Goal: Feedback & Contribution: Contribute content

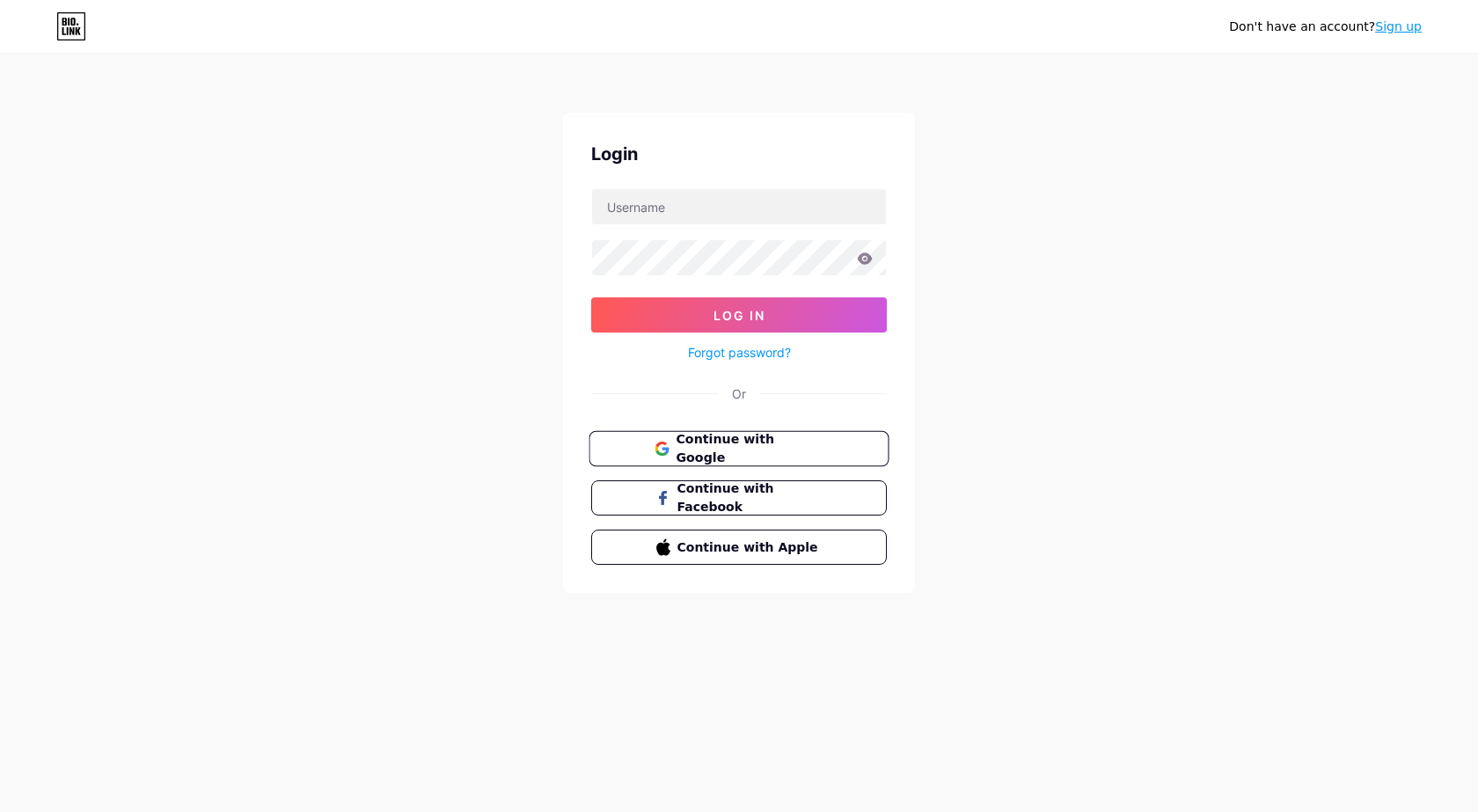
click at [770, 431] on button "Continue with Google" at bounding box center [739, 448] width 300 height 36
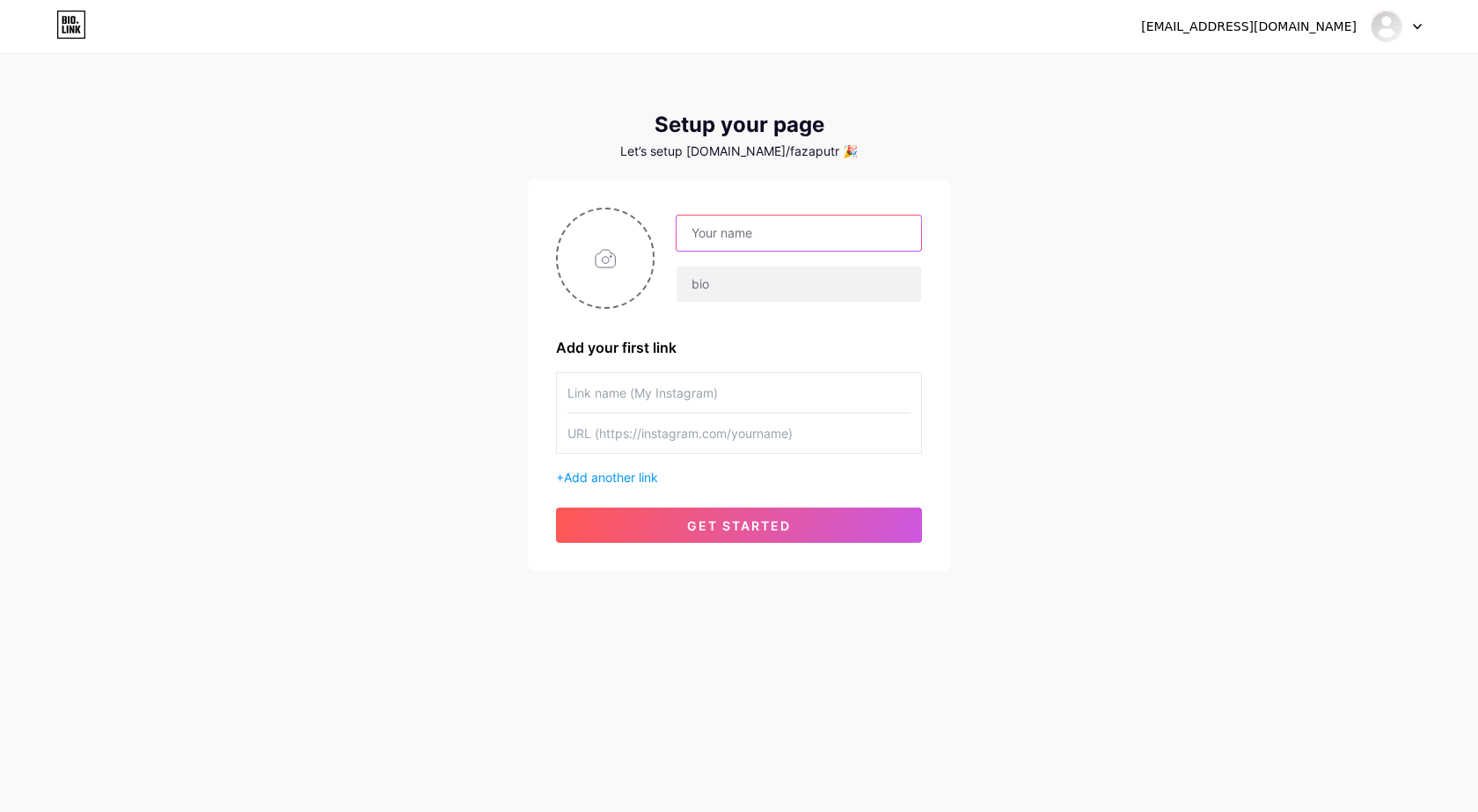
click at [718, 222] on input "text" at bounding box center [799, 233] width 244 height 35
type input "faza"
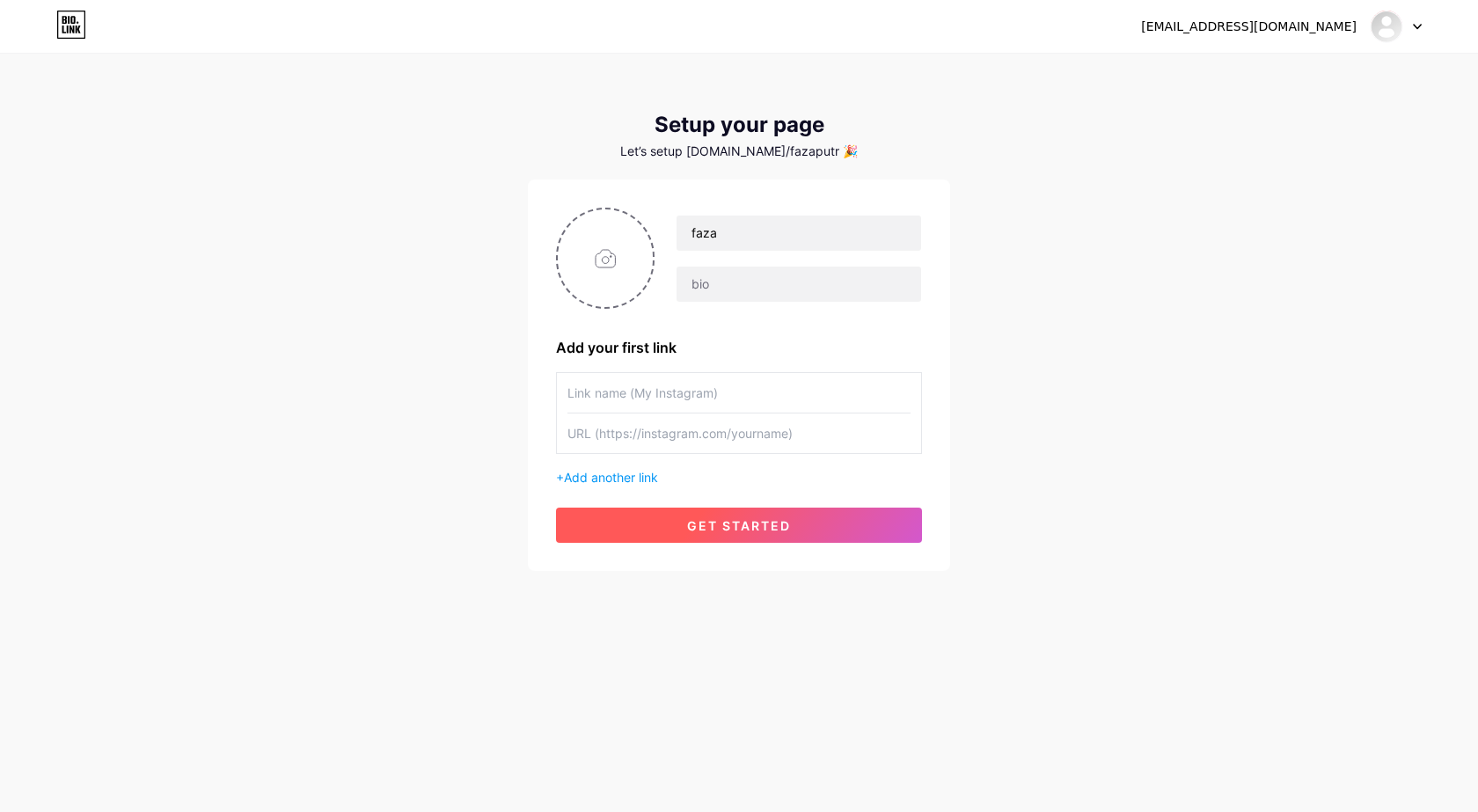
click at [722, 511] on button "get started" at bounding box center [739, 526] width 366 height 35
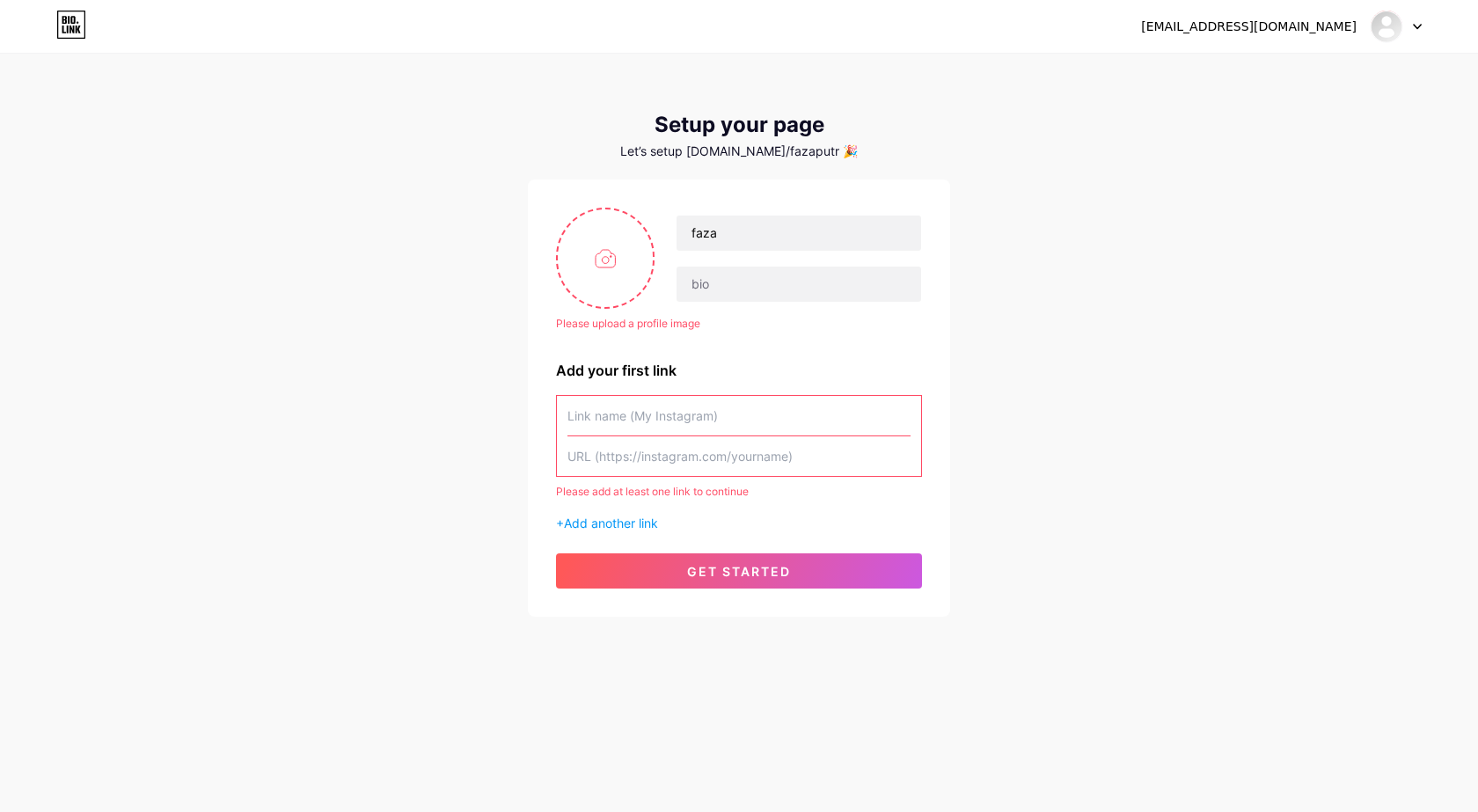
click at [727, 426] on input "text" at bounding box center [739, 416] width 343 height 39
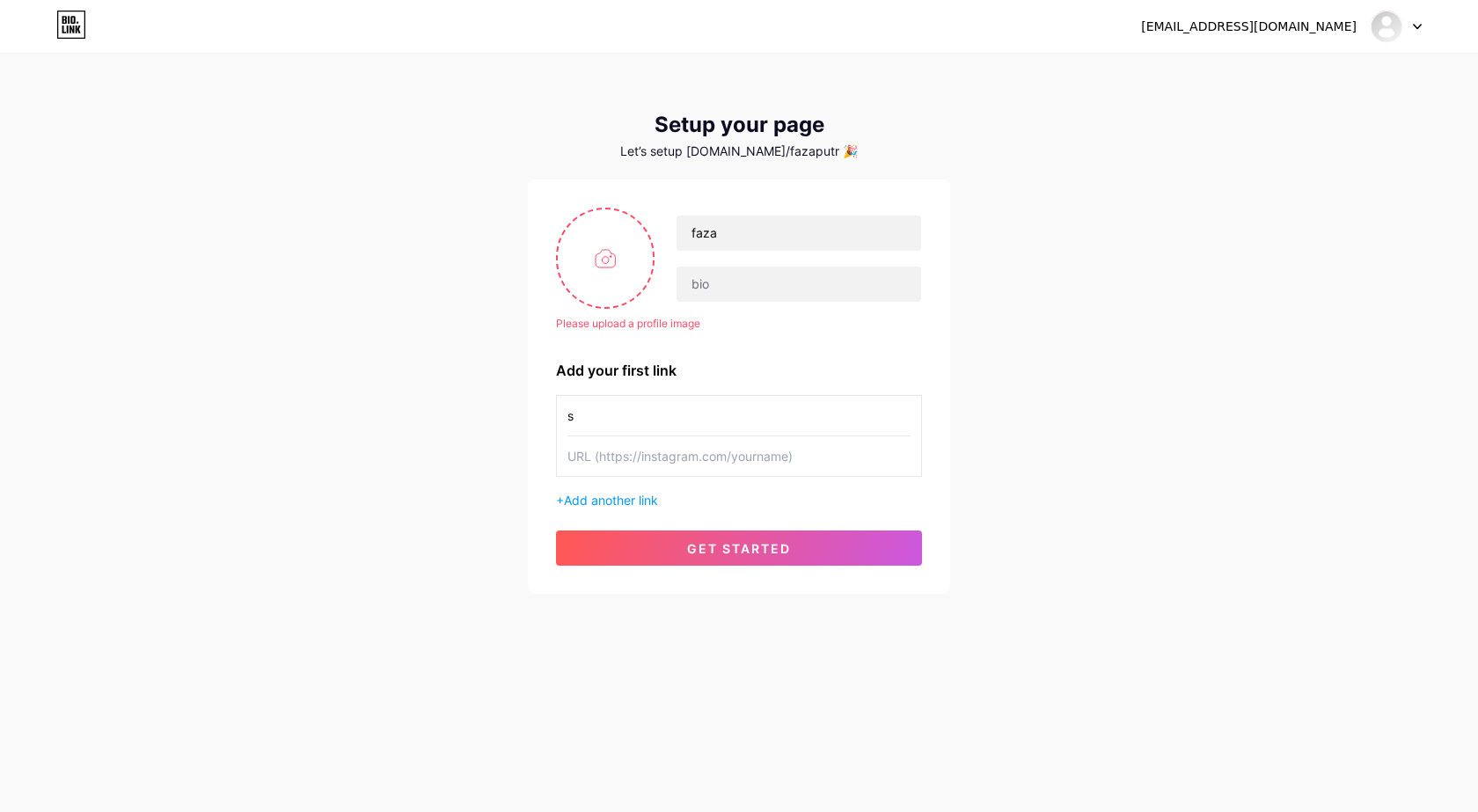
type input "s"
click at [731, 453] on input "text" at bounding box center [739, 456] width 343 height 39
type input "s"
click at [735, 539] on button "get started" at bounding box center [739, 548] width 366 height 35
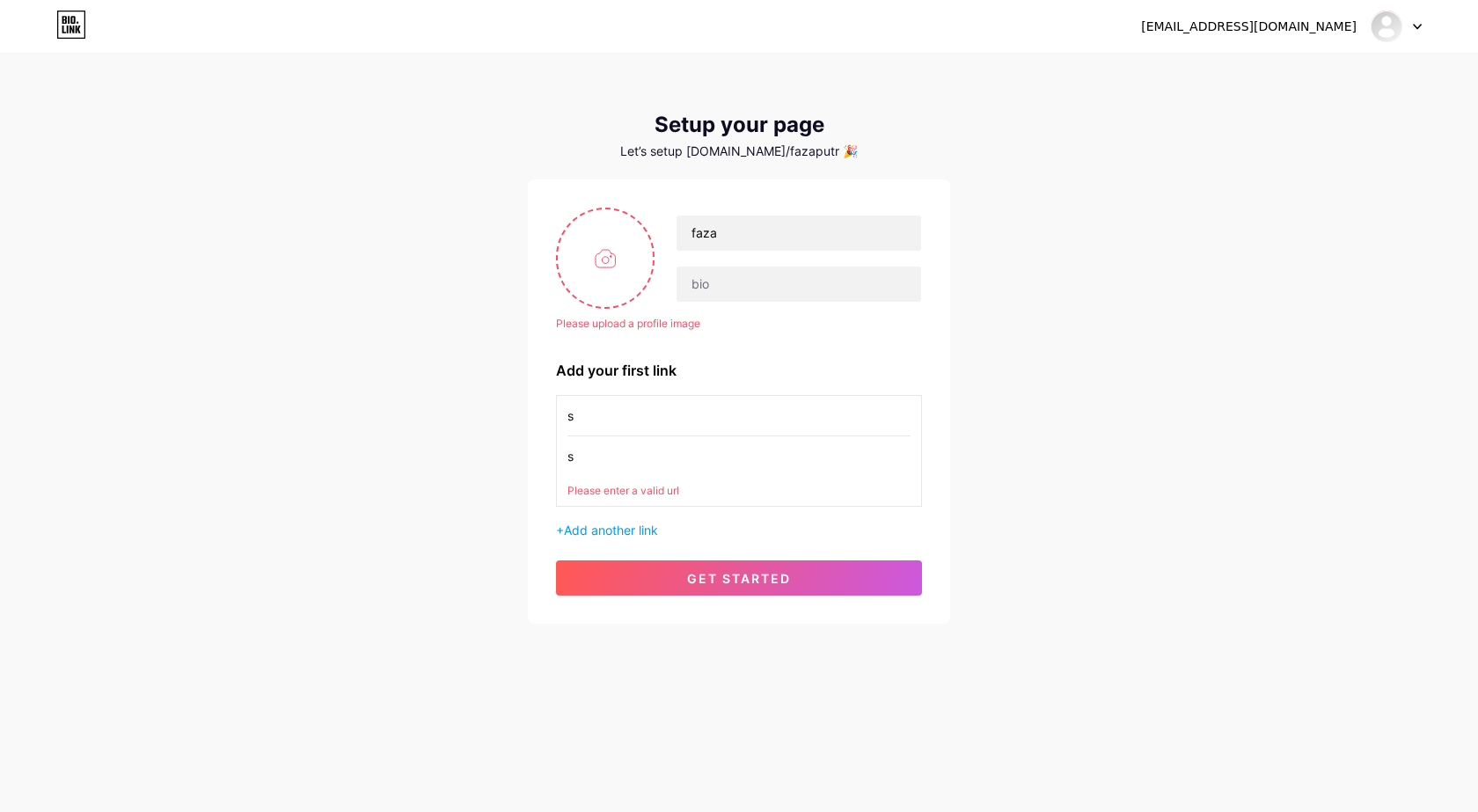
click at [822, 492] on div "Please enter a valid url" at bounding box center [739, 490] width 343 height 16
click at [816, 459] on input "s" at bounding box center [739, 456] width 343 height 39
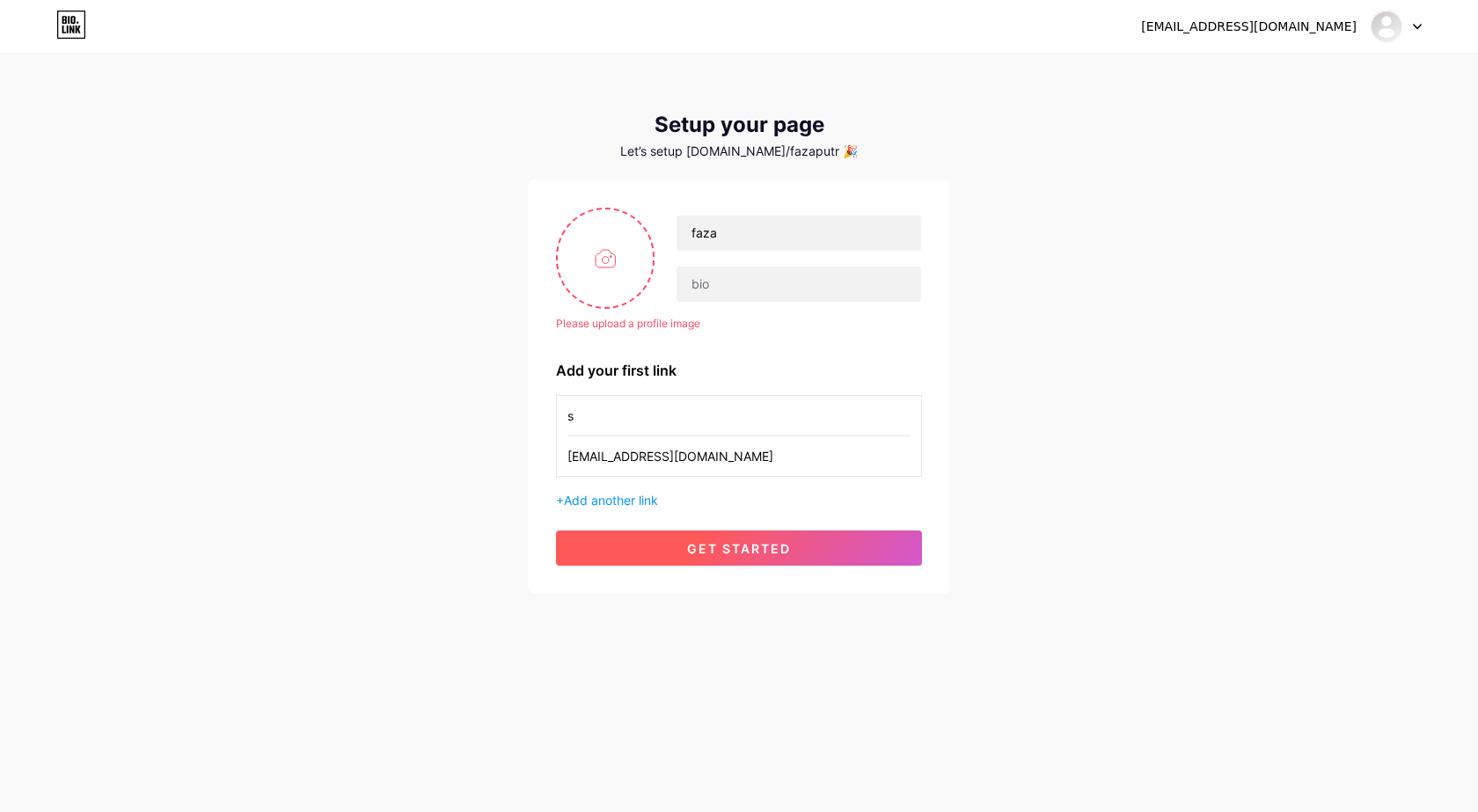
type input "[EMAIL_ADDRESS][DOMAIN_NAME]"
click at [838, 554] on button "get started" at bounding box center [739, 548] width 366 height 35
click at [827, 546] on button "get started" at bounding box center [739, 548] width 366 height 35
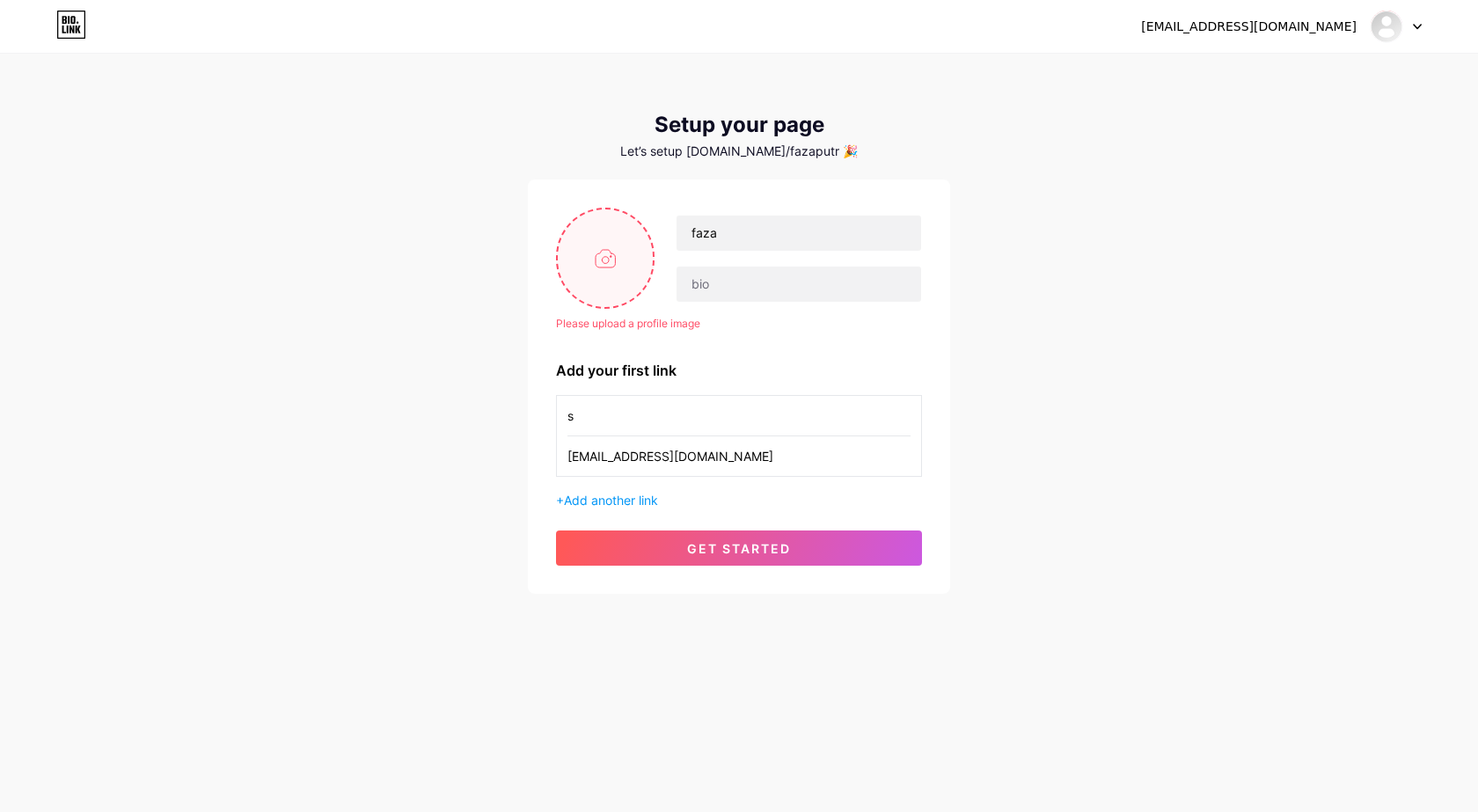
click at [641, 268] on input "file" at bounding box center [605, 258] width 95 height 98
type input "C:\fakepath\WhatsApp Image [DATE] 22.09.20.jpeg"
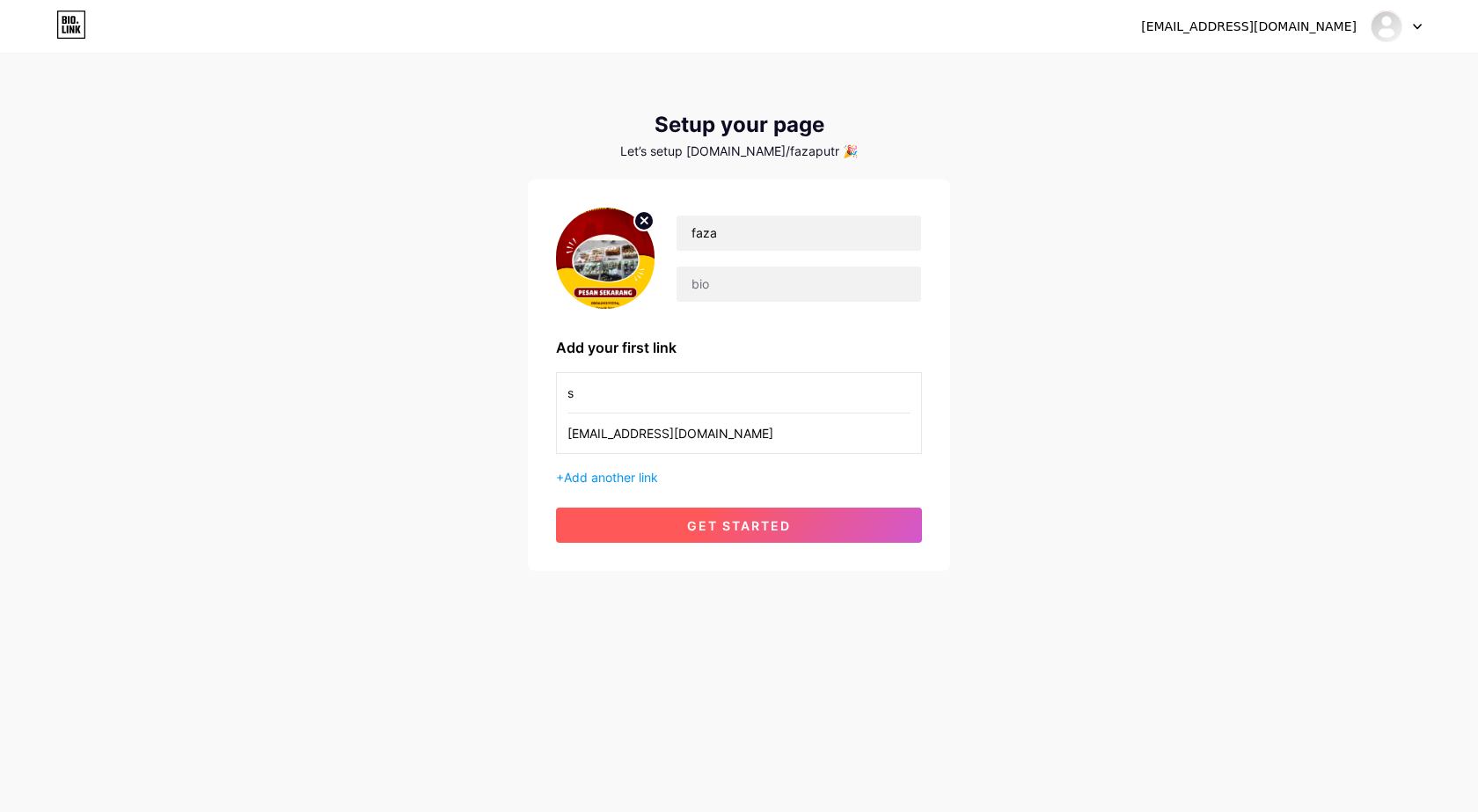
click at [802, 525] on button "get started" at bounding box center [739, 526] width 366 height 35
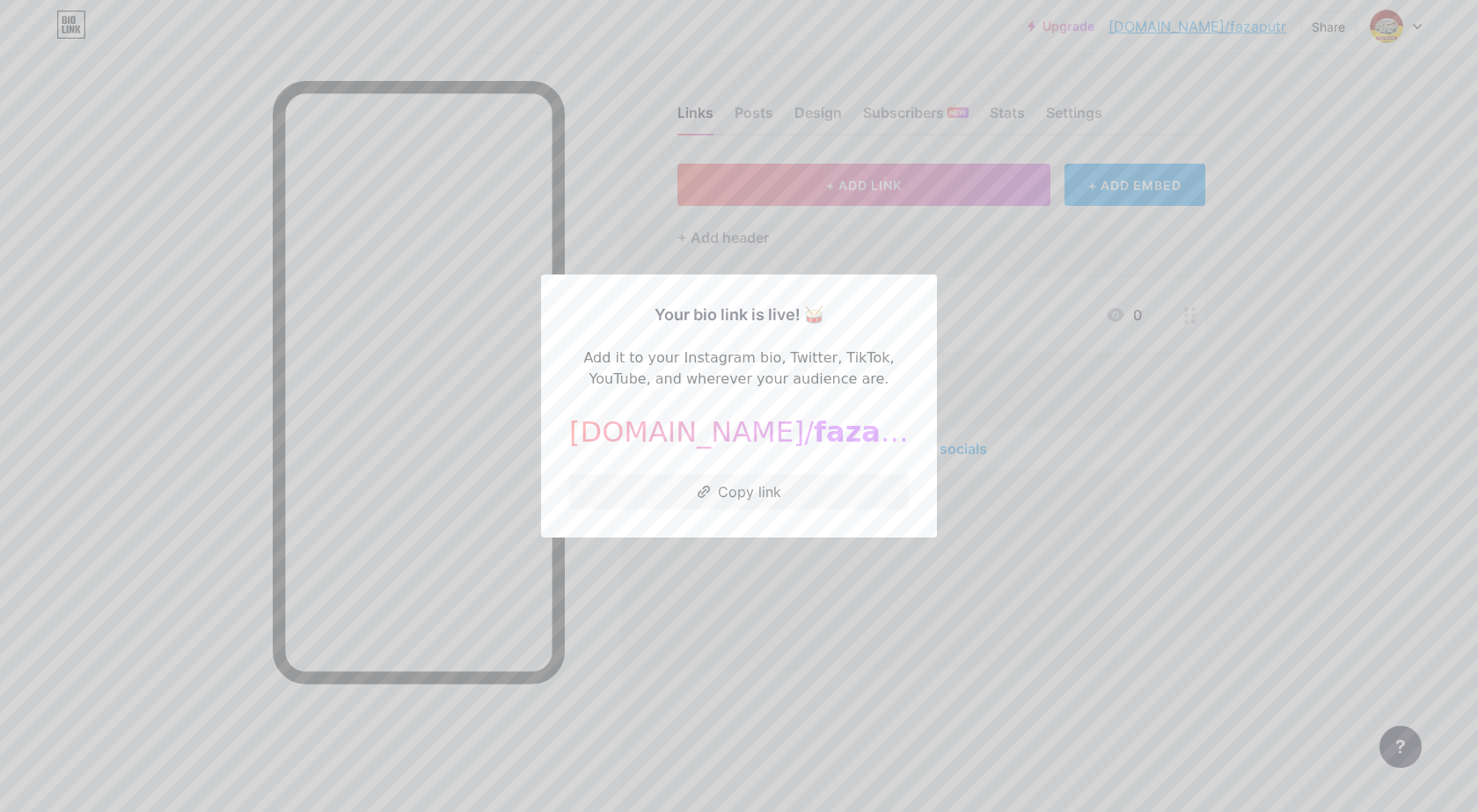
click at [1178, 576] on div at bounding box center [739, 406] width 1478 height 812
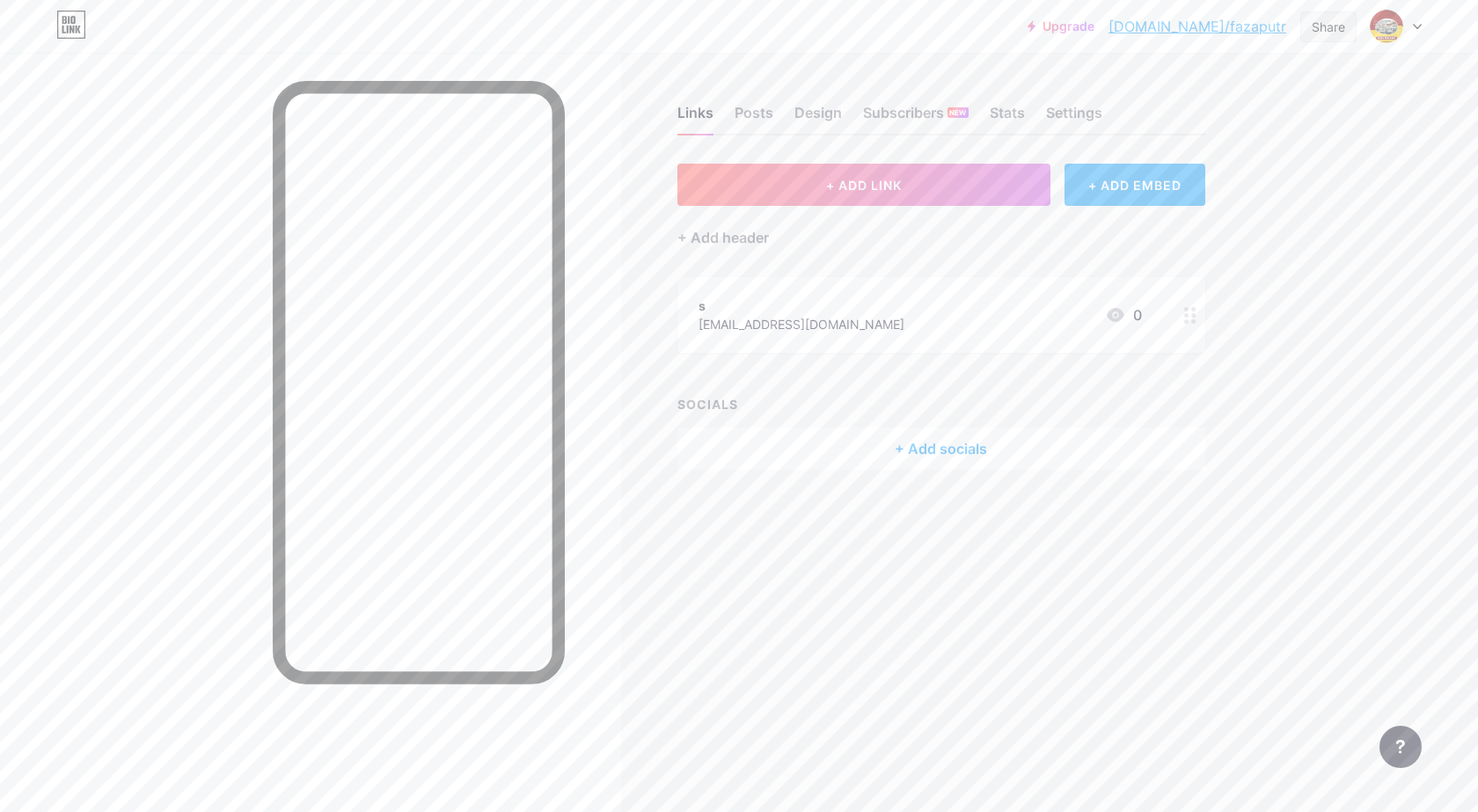
click at [1313, 30] on div "Share" at bounding box center [1329, 27] width 34 height 19
click at [1301, 300] on div "Upgrade [DOMAIN_NAME]/fazapu... [DOMAIN_NAME]/fazaputr Share Copy link [URL][DO…" at bounding box center [739, 406] width 1478 height 812
click at [959, 446] on div "+ Add socials" at bounding box center [942, 448] width 528 height 42
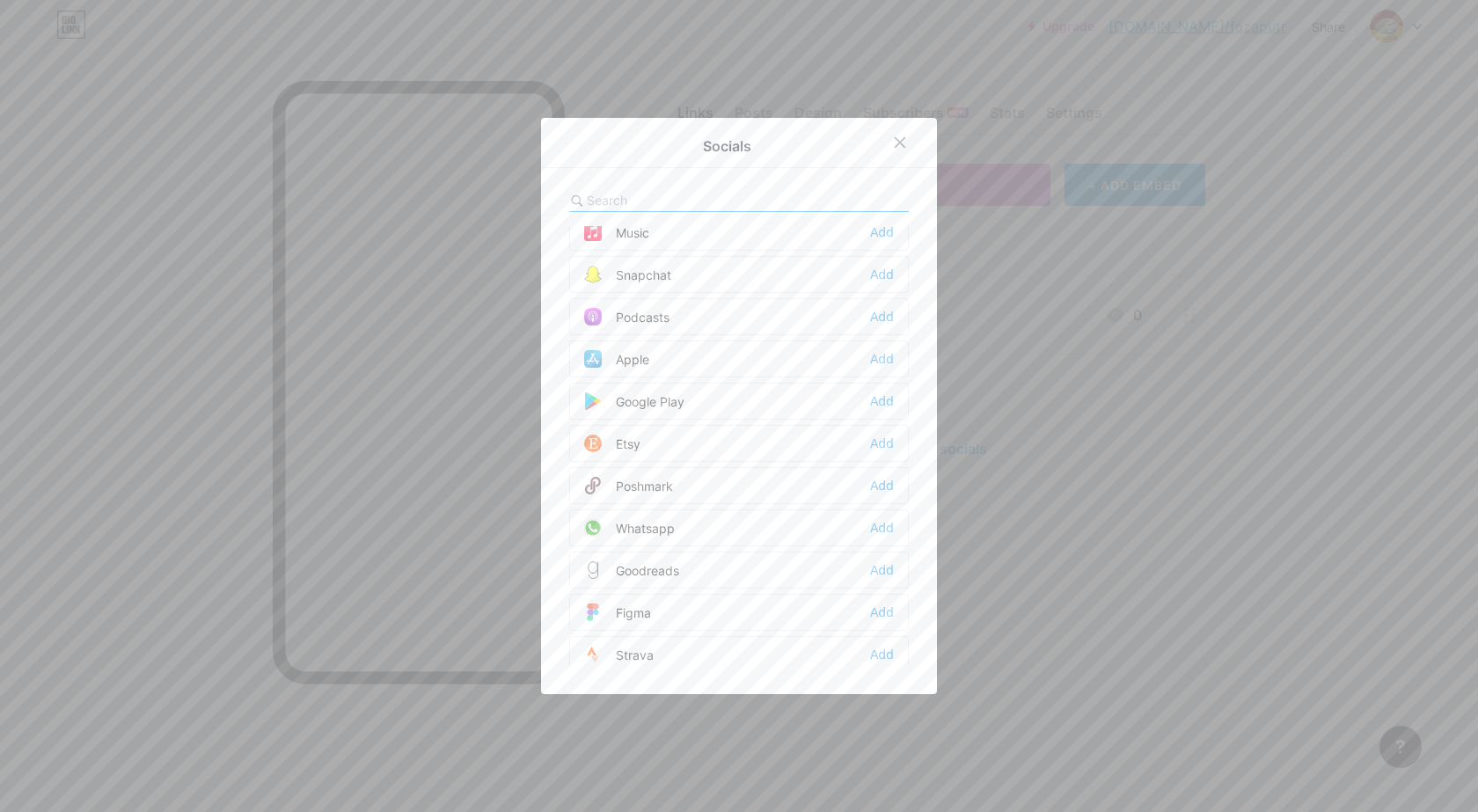
scroll to position [1235, 0]
click at [901, 129] on div at bounding box center [900, 143] width 32 height 32
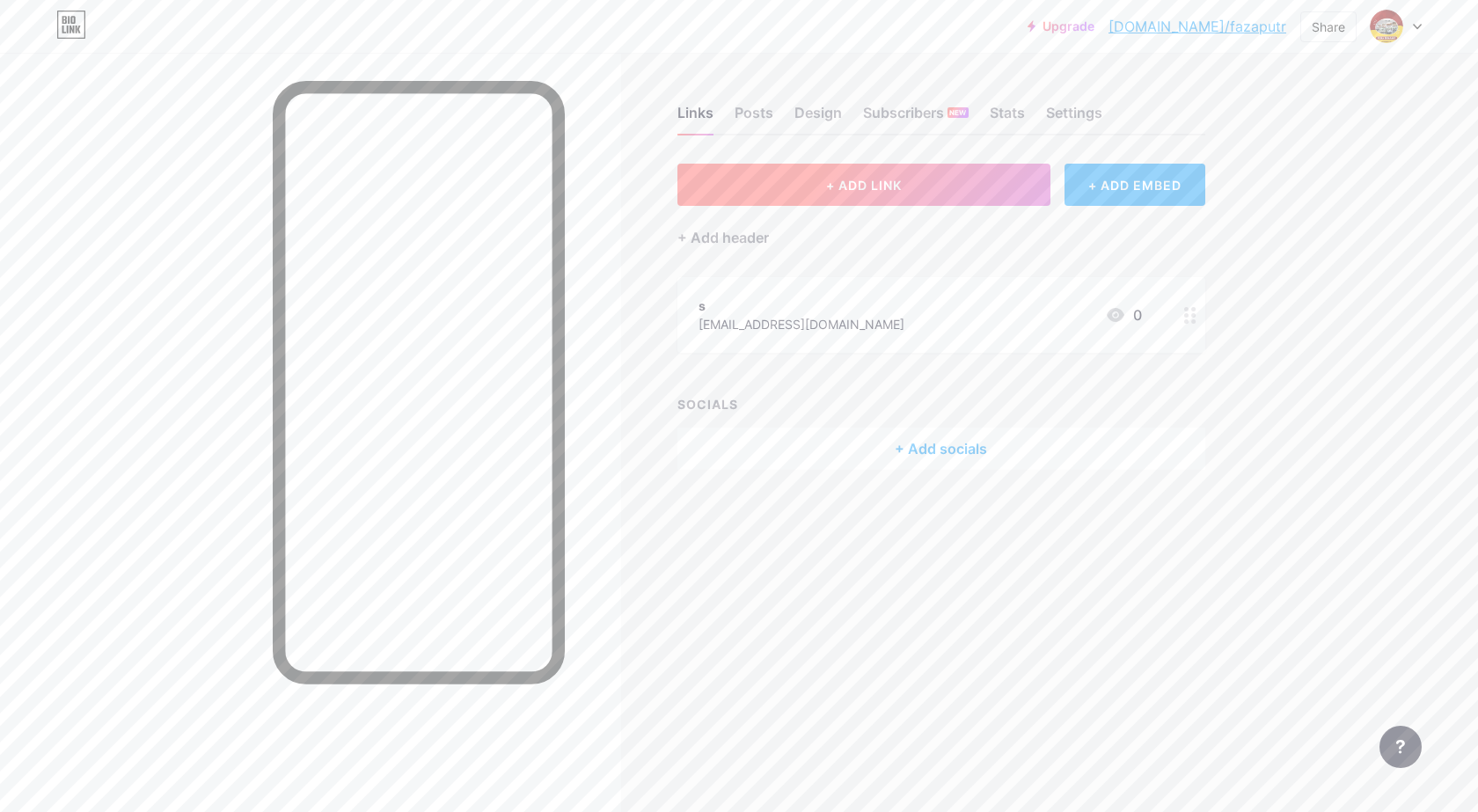
click at [968, 184] on button "+ ADD LINK" at bounding box center [864, 185] width 374 height 42
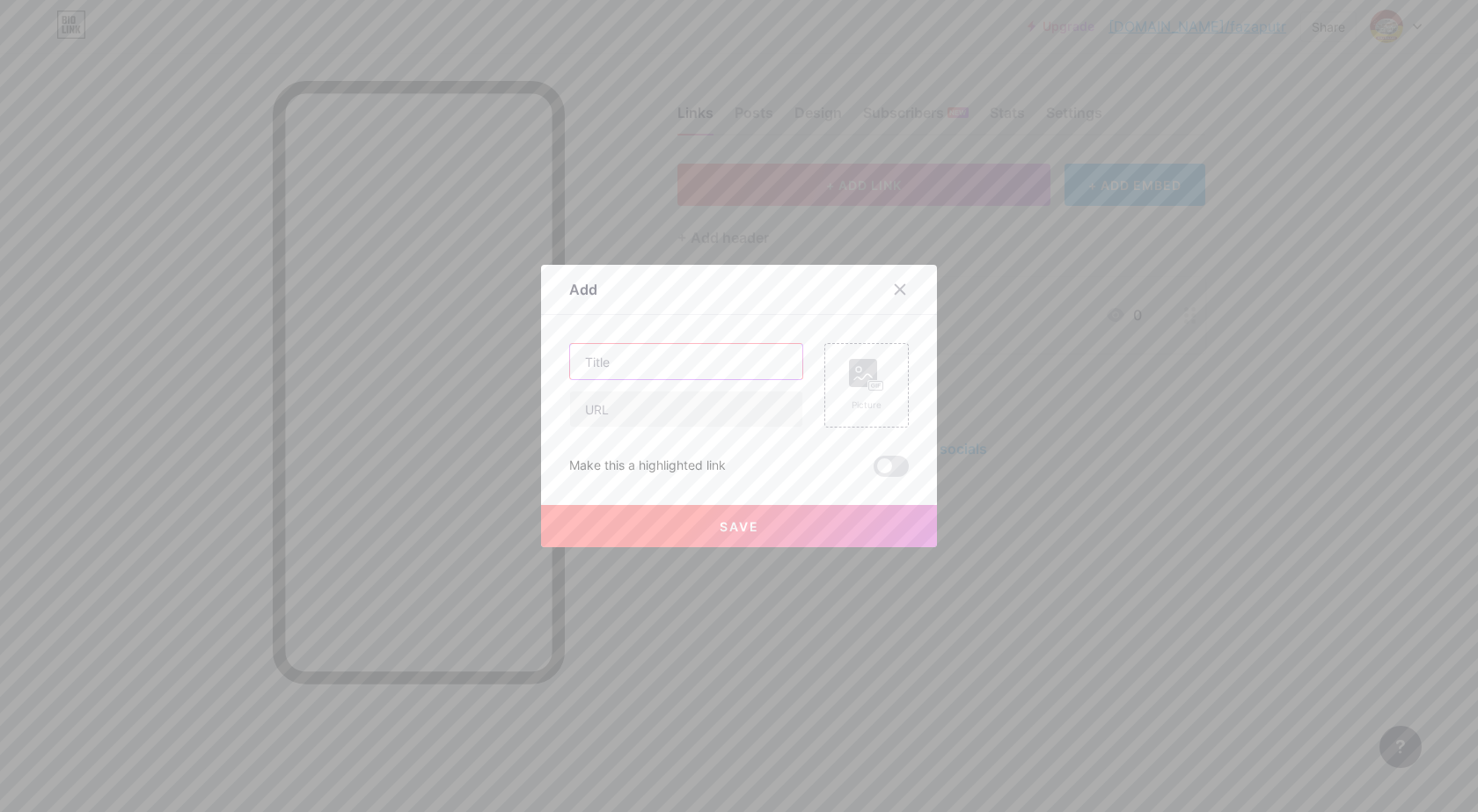
click at [757, 360] on input "text" at bounding box center [686, 362] width 232 height 35
click at [695, 264] on div at bounding box center [739, 406] width 1478 height 812
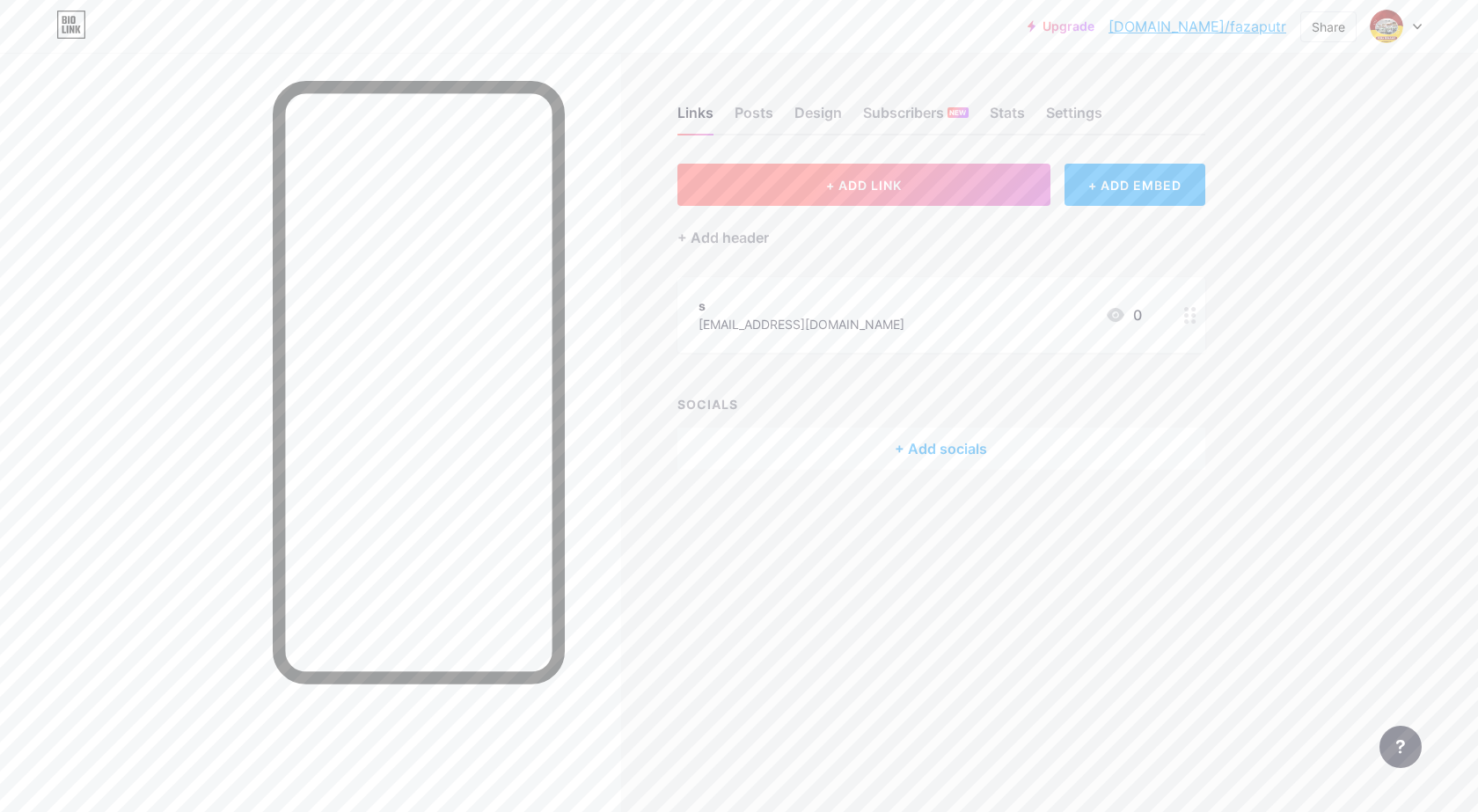
click at [809, 186] on button "+ ADD LINK" at bounding box center [864, 185] width 374 height 42
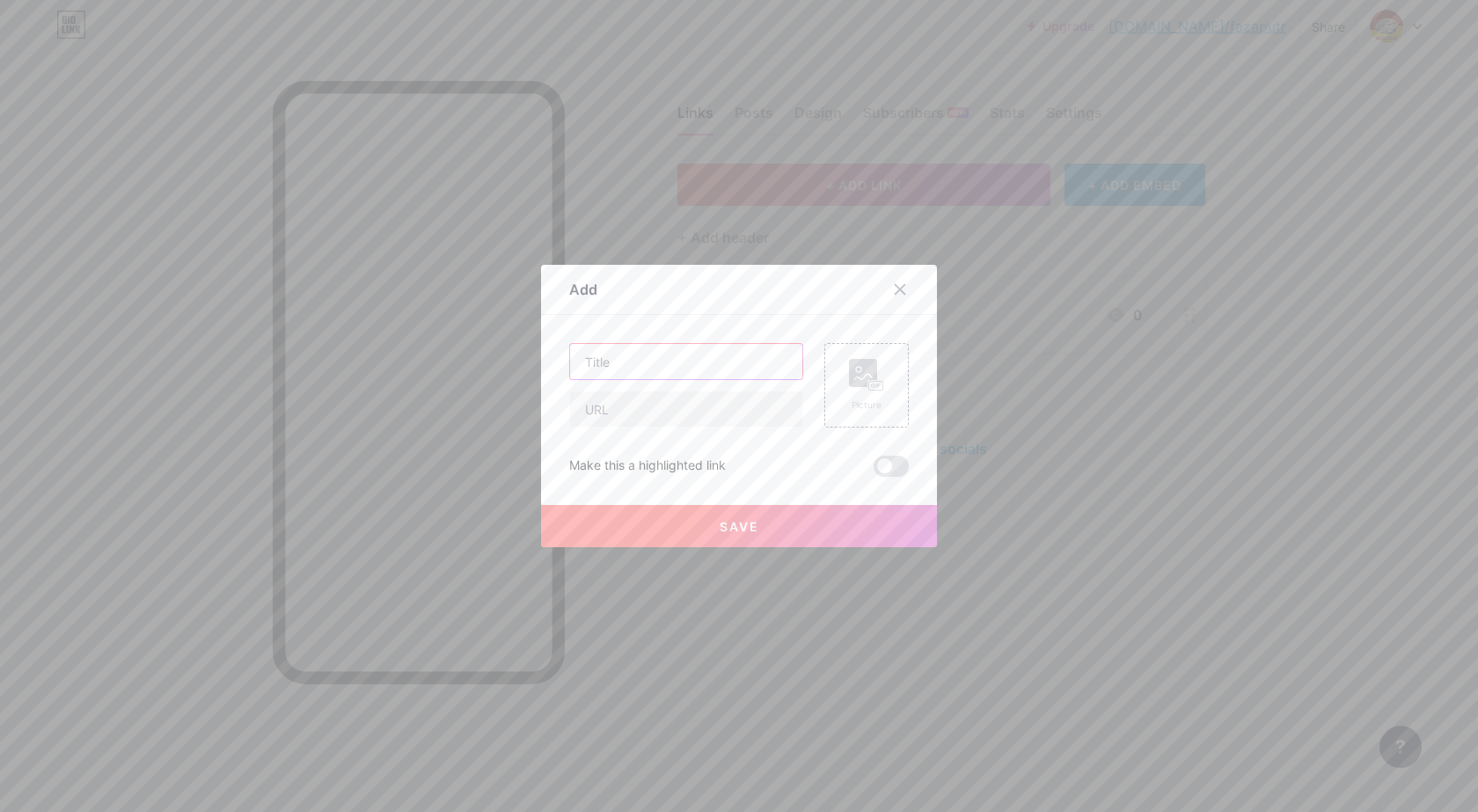
click at [681, 354] on input "text" at bounding box center [686, 362] width 232 height 35
paste input "085624371576, snack box syukuran Cimahi"
type input "085624371576, snack box syukuran Cimahi"
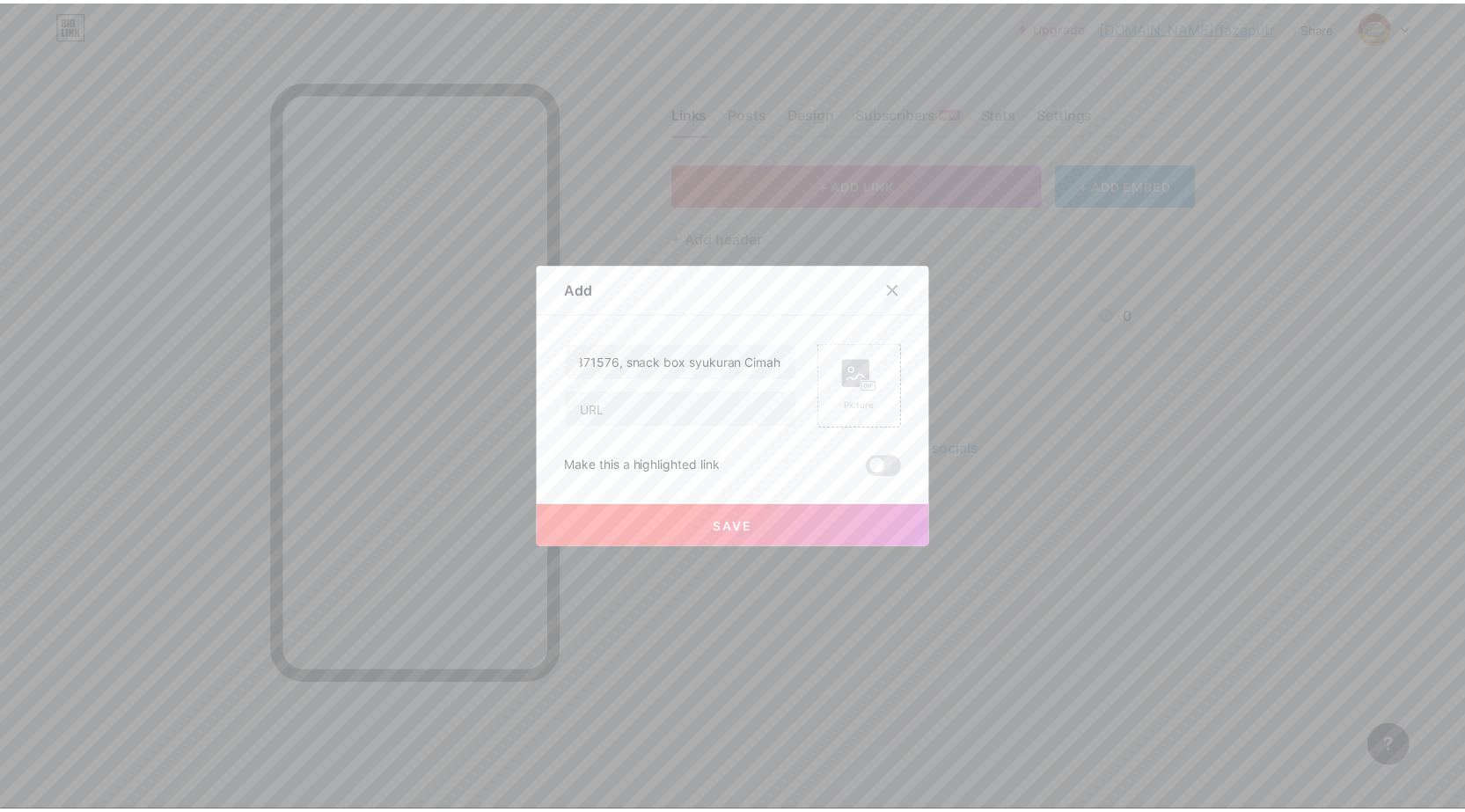
scroll to position [0, 0]
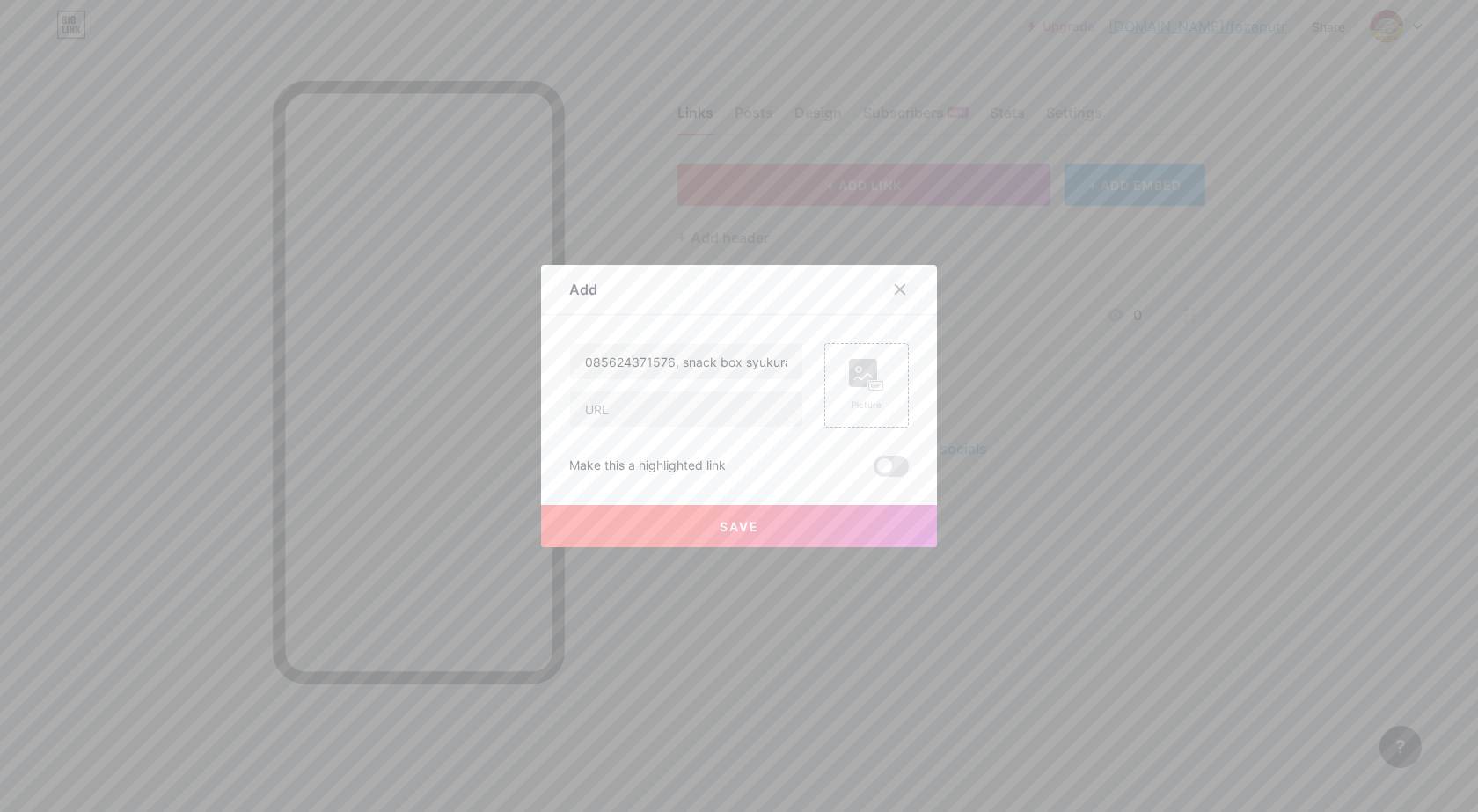
click at [901, 288] on div at bounding box center [900, 290] width 32 height 32
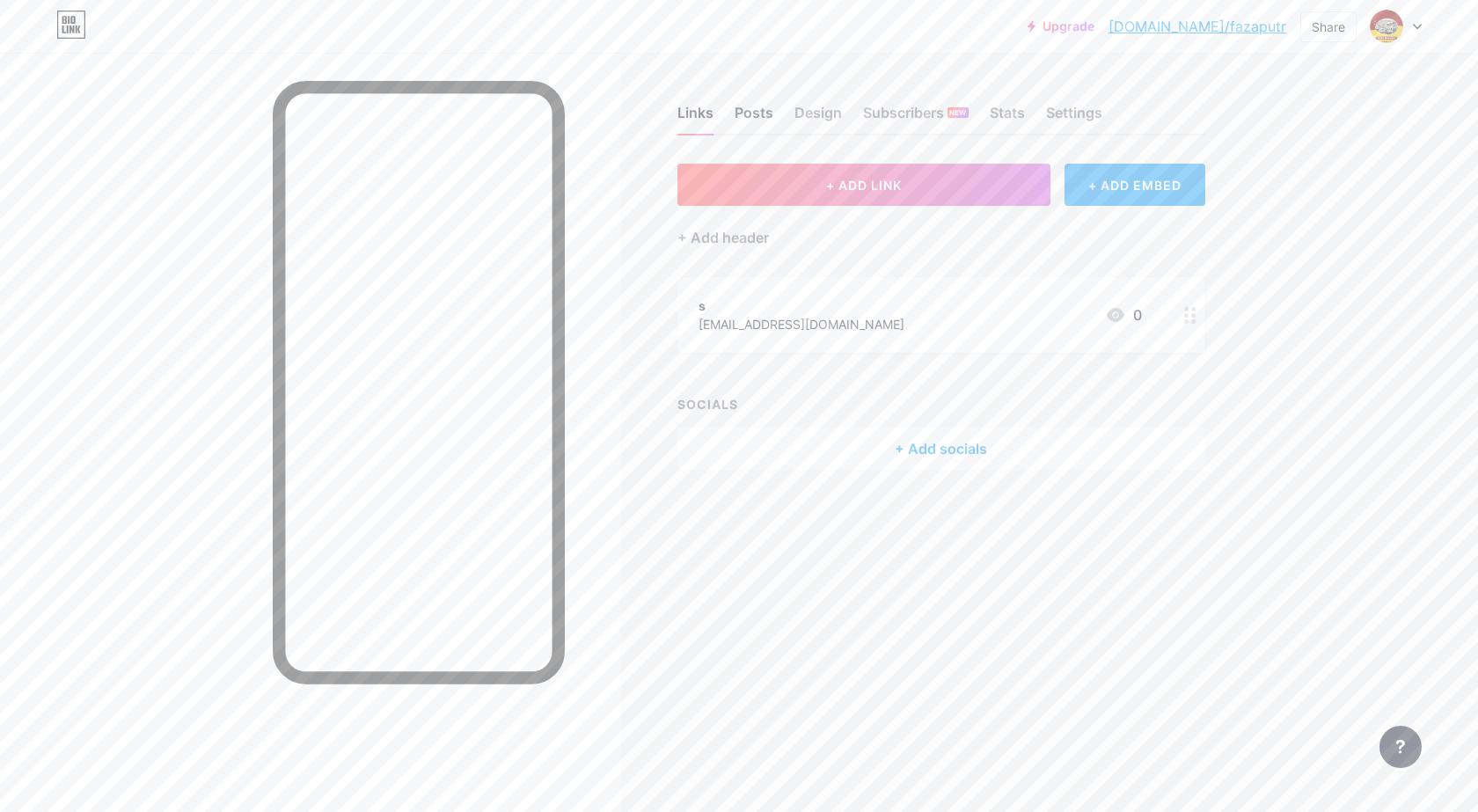
click at [740, 113] on div "Posts" at bounding box center [754, 117] width 39 height 32
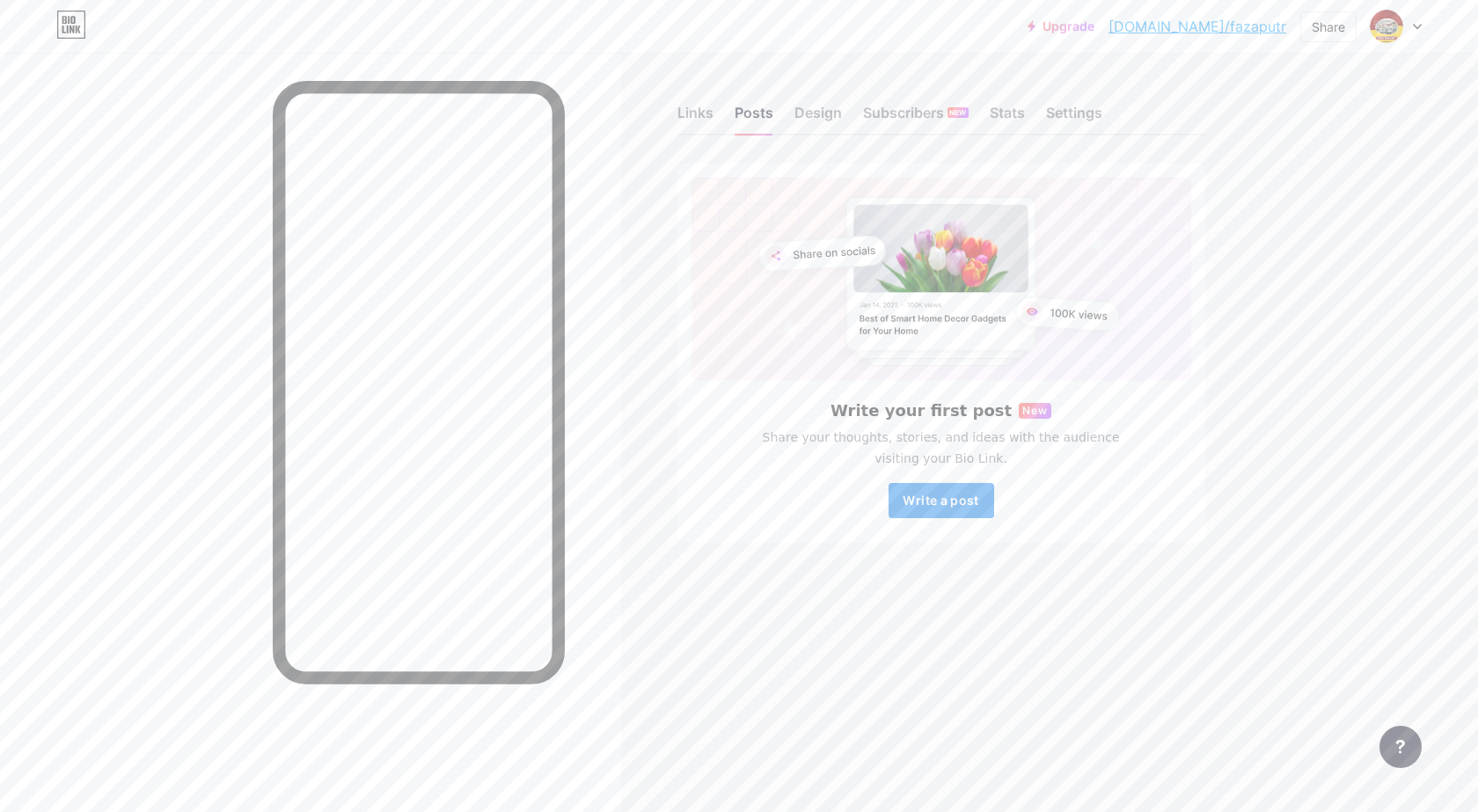
click at [952, 501] on span "Write a post" at bounding box center [940, 500] width 76 height 15
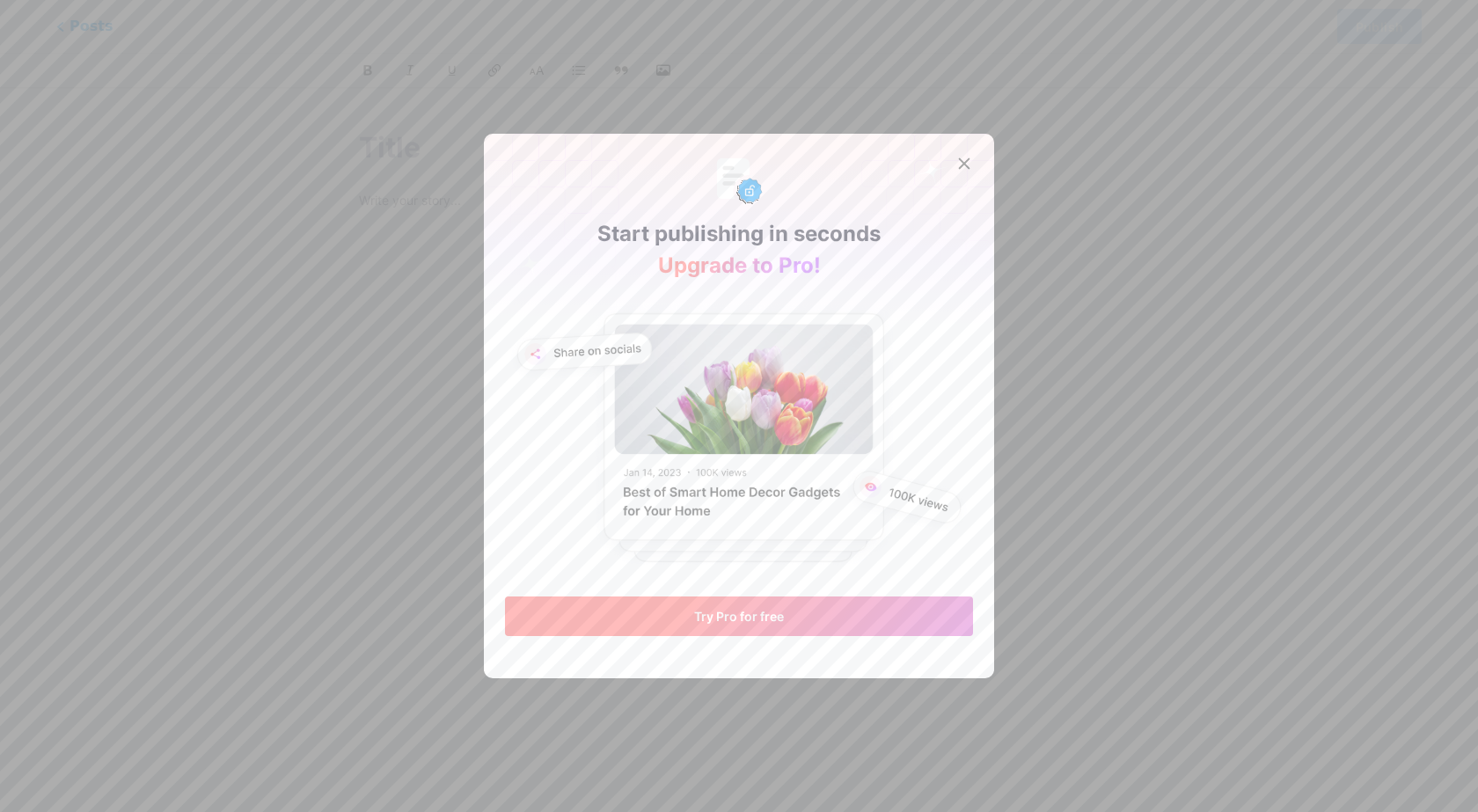
click at [806, 626] on button "Try Pro for free" at bounding box center [739, 616] width 468 height 39
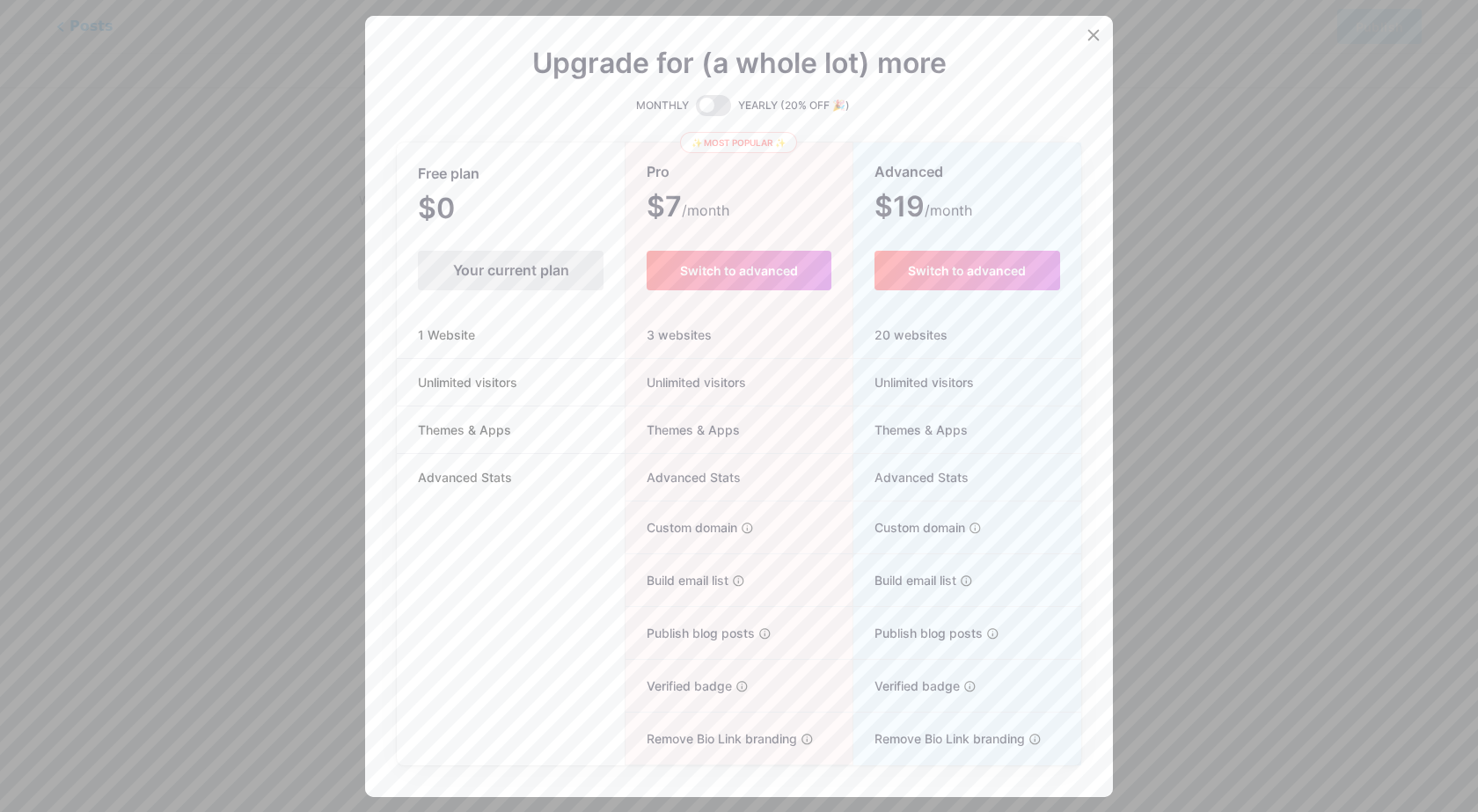
click at [531, 279] on div "Your current plan" at bounding box center [510, 270] width 186 height 39
click at [506, 345] on li "1 Website" at bounding box center [511, 335] width 228 height 48
click at [700, 95] on span at bounding box center [713, 105] width 35 height 21
click at [696, 110] on input "checkbox" at bounding box center [696, 110] width 0 height 0
click at [700, 99] on span at bounding box center [713, 105] width 35 height 21
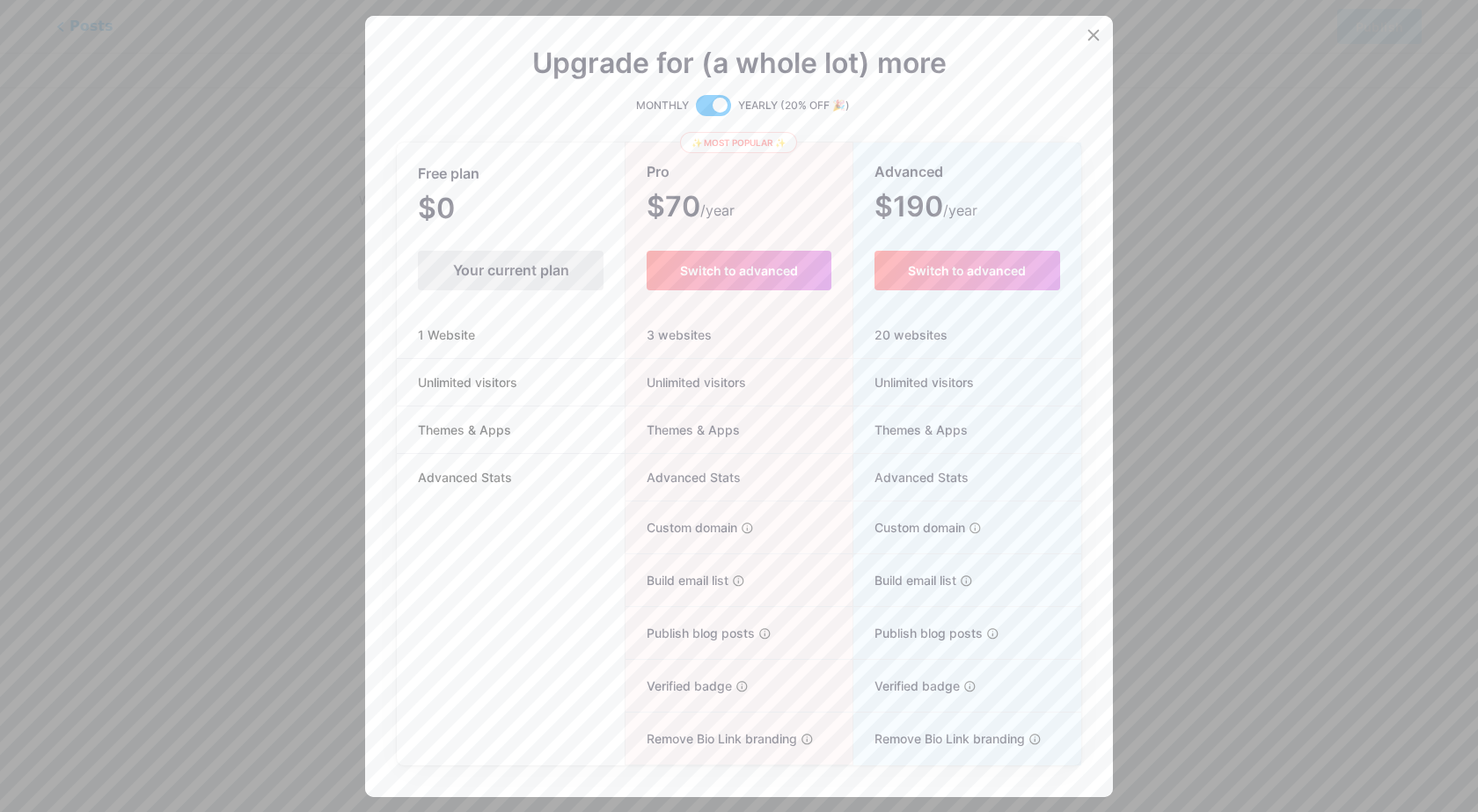
click at [696, 110] on input "checkbox" at bounding box center [696, 110] width 0 height 0
click at [1078, 25] on div at bounding box center [1094, 35] width 32 height 32
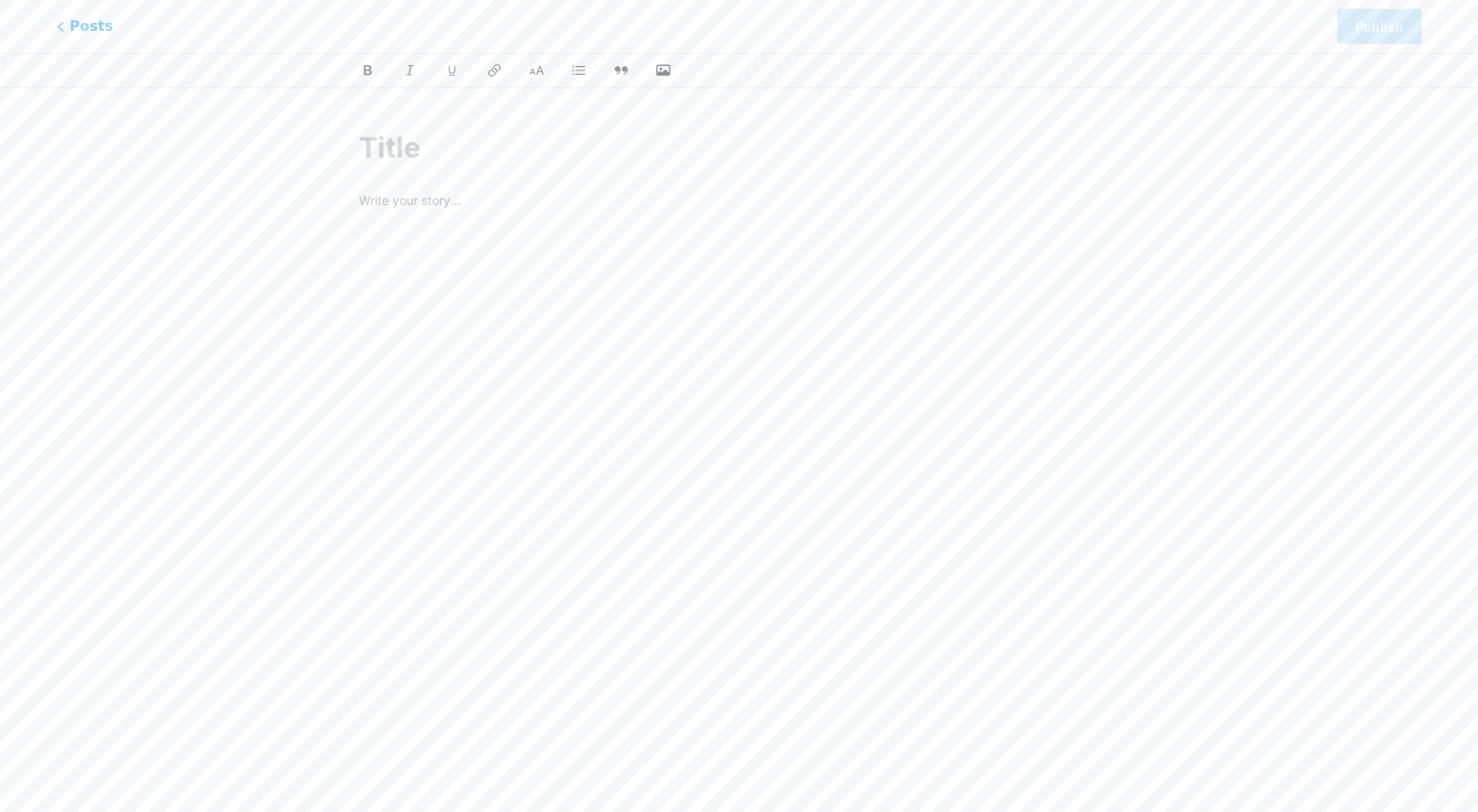
click at [560, 157] on input "text" at bounding box center [739, 147] width 760 height 42
click at [635, 89] on html "This feature is only available for Pro users. Try Pro for free Posts Publish" at bounding box center [739, 343] width 1478 height 686
click at [633, 120] on div at bounding box center [739, 381] width 809 height 553
click at [502, 125] on div at bounding box center [739, 381] width 809 height 553
click at [380, 148] on input "text" at bounding box center [739, 147] width 760 height 42
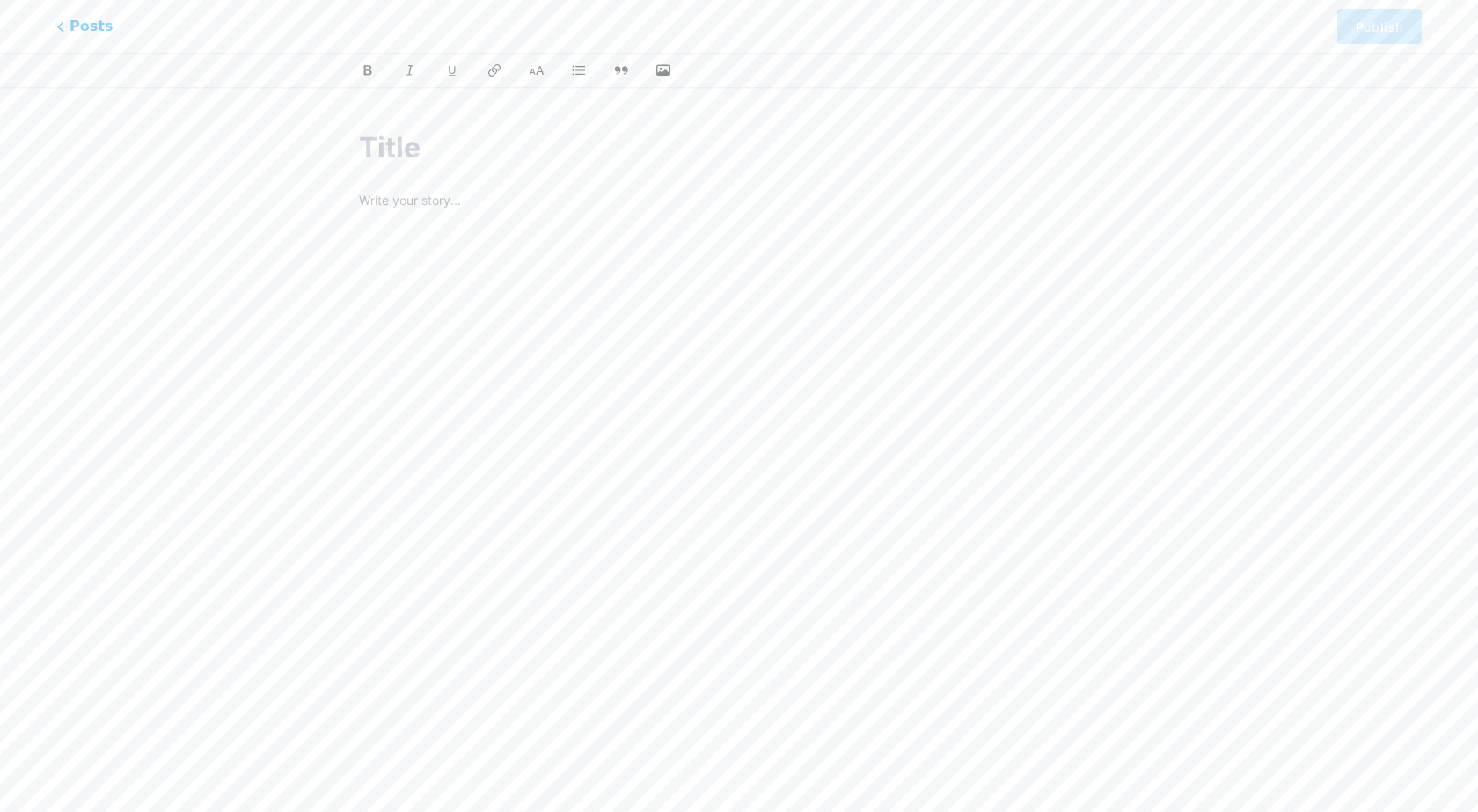
paste input "085624371576, snack box syukuran Cimahi"
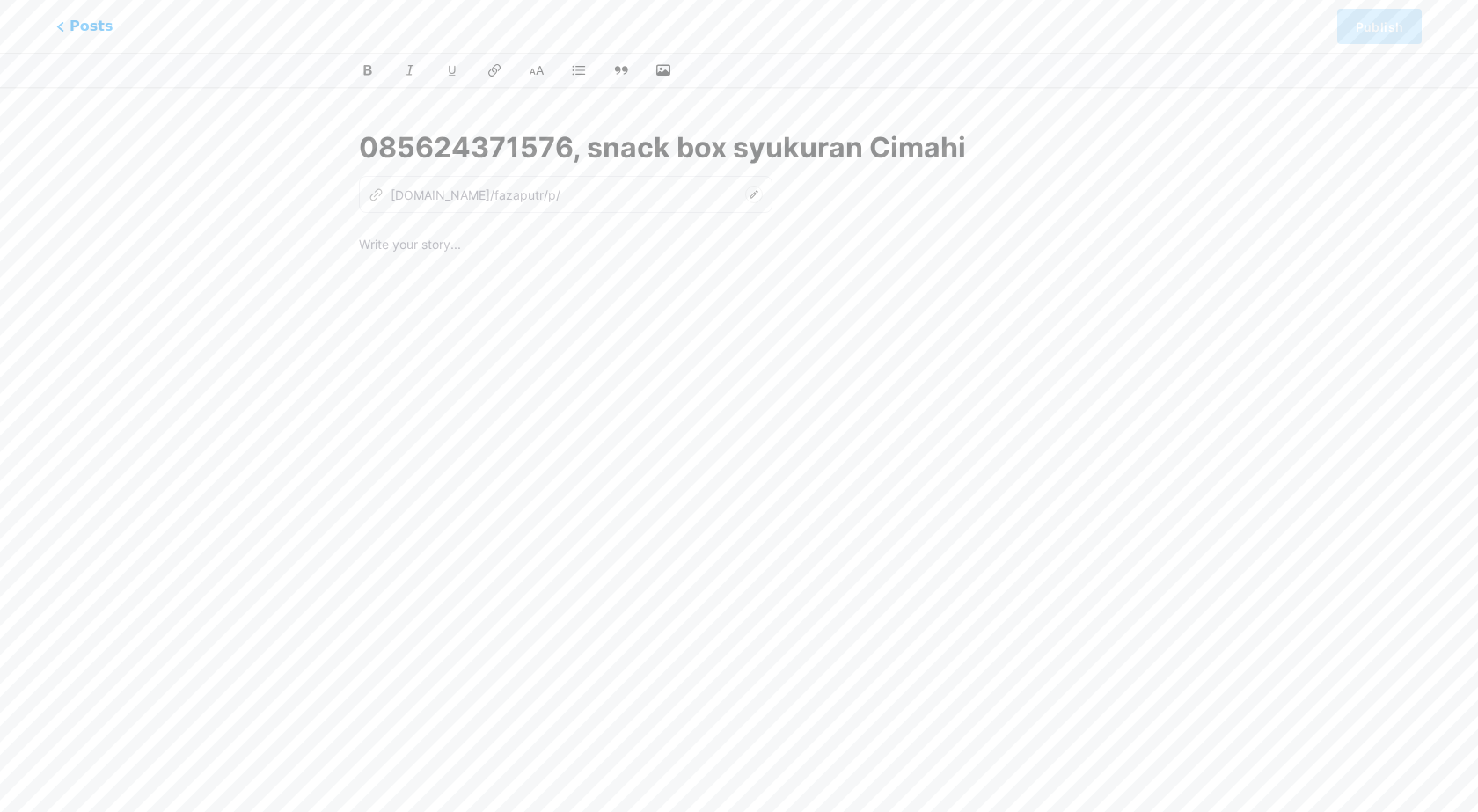
type input "085624371576, snack box syukuran Cimahi"
click at [466, 208] on div "z [DOMAIN_NAME]/fazaputr/p/" at bounding box center [566, 195] width 414 height 37
type input "085624371576-snack-box-syukuran-cimahi"
click at [462, 249] on p at bounding box center [739, 246] width 760 height 24
click at [609, 250] on p at bounding box center [739, 246] width 760 height 24
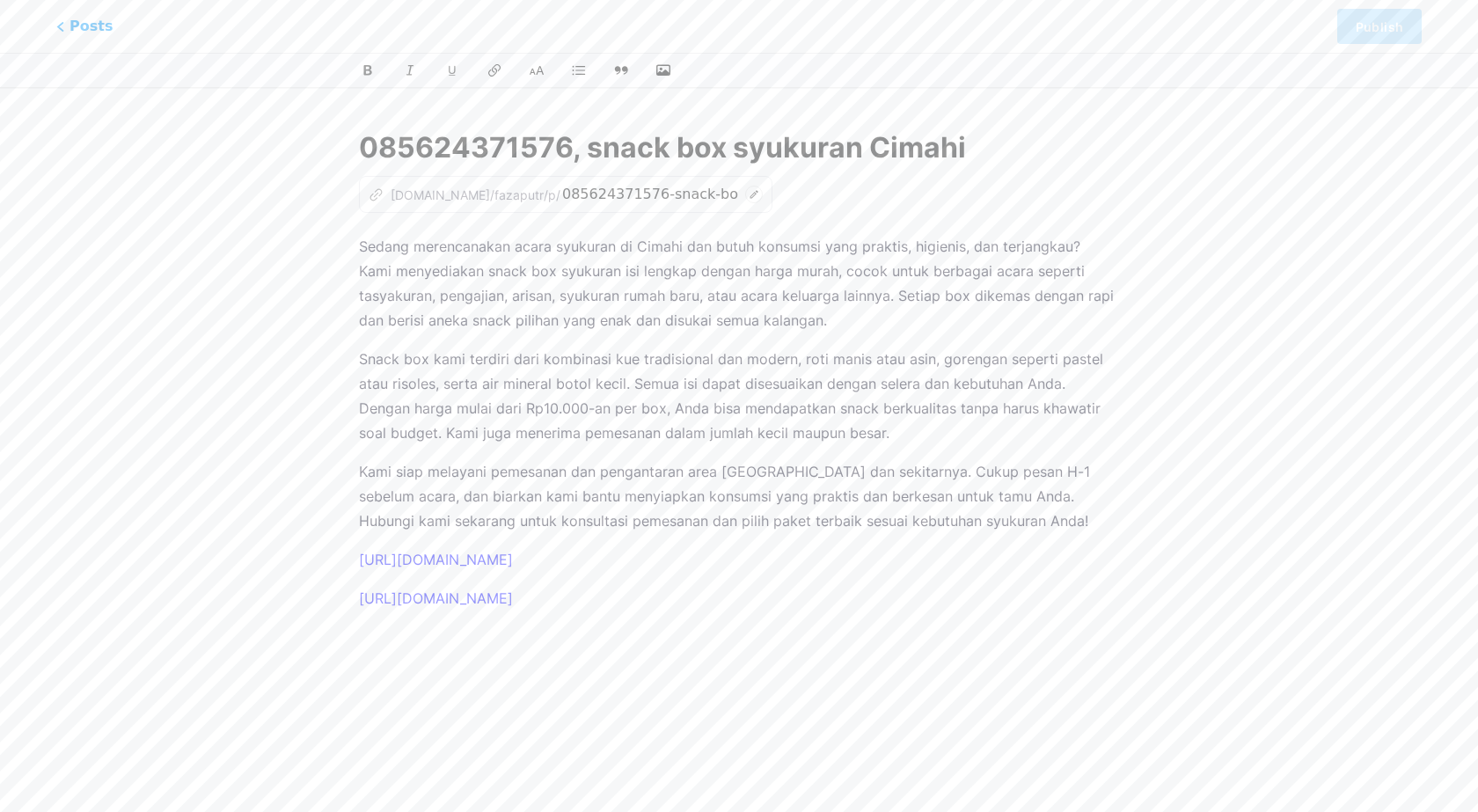
click at [830, 681] on div "085624371576, snack box syukuran Cimahi z [DOMAIN_NAME]/fazaputr/p/ 08562437157…" at bounding box center [739, 404] width 809 height 597
click at [1033, 611] on div "Sedang merencanakan acara syukuran di Cimahi dan butuh konsumsi yang praktis, h…" at bounding box center [739, 454] width 760 height 440
click at [650, 69] on div at bounding box center [739, 70] width 840 height 21
click at [664, 69] on icon "button" at bounding box center [663, 70] width 18 height 18
click at [0, 0] on input "file" at bounding box center [0, 0] width 0 height 0
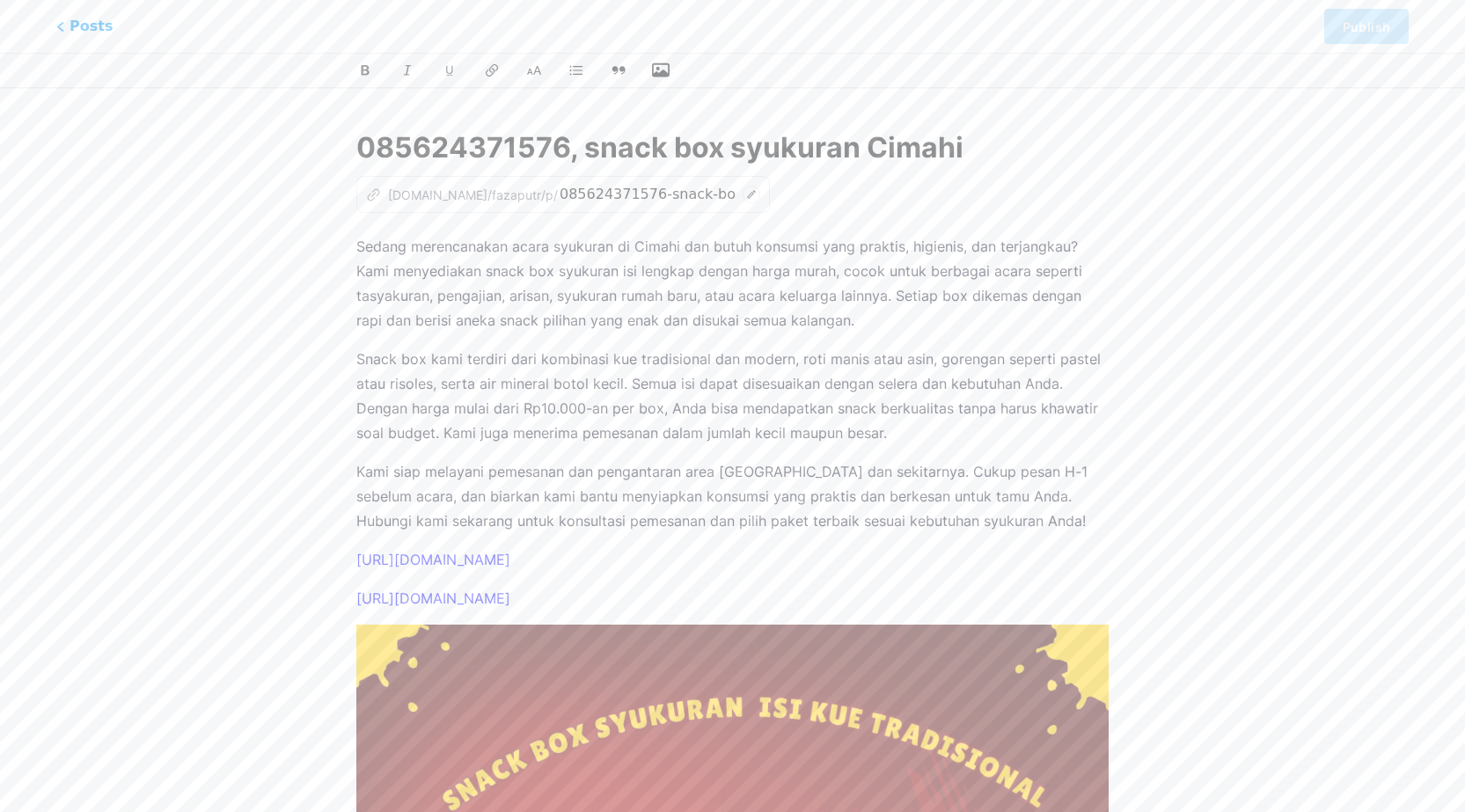
click at [743, 192] on icon at bounding box center [752, 194] width 18 height 18
click at [732, 181] on div "z [DOMAIN_NAME]/fazaputr/p/ 085624371576-snack-box-syukuran-cimahi" at bounding box center [732, 195] width 753 height 37
click at [83, 28] on span "Posts" at bounding box center [85, 26] width 62 height 23
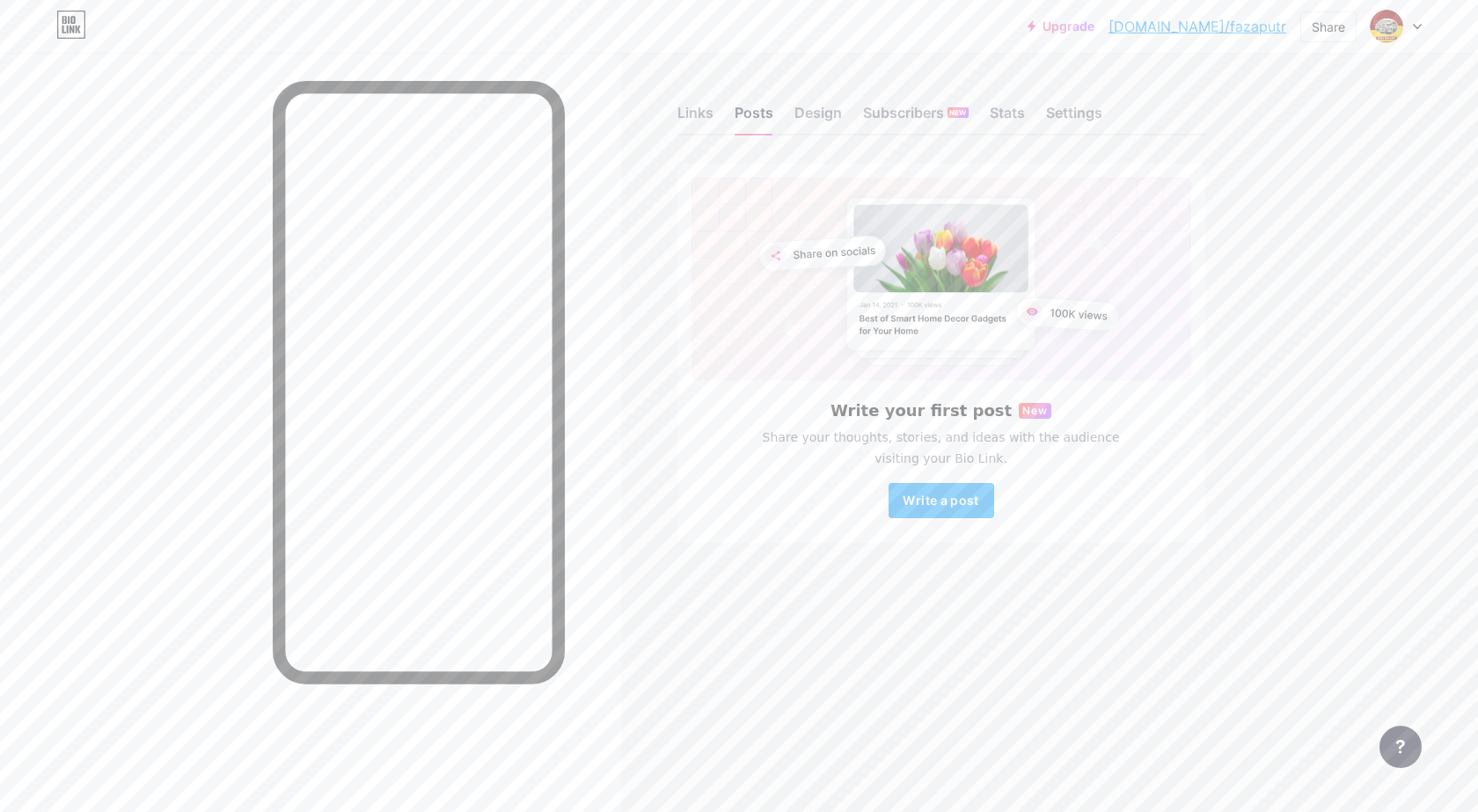
click at [766, 117] on div "Posts" at bounding box center [754, 117] width 39 height 32
click at [959, 502] on span "Write a post" at bounding box center [940, 500] width 76 height 15
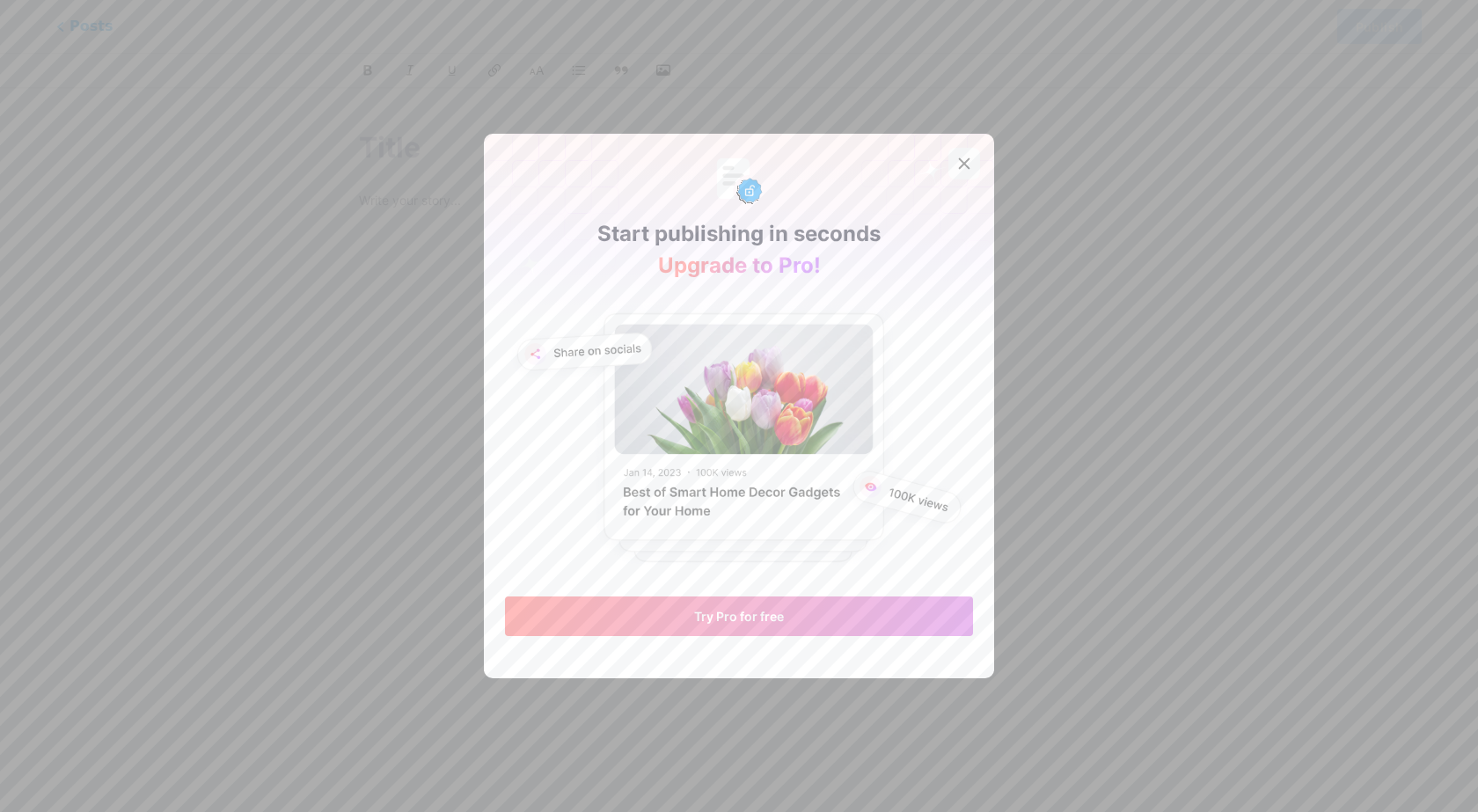
click at [974, 161] on div at bounding box center [964, 164] width 32 height 32
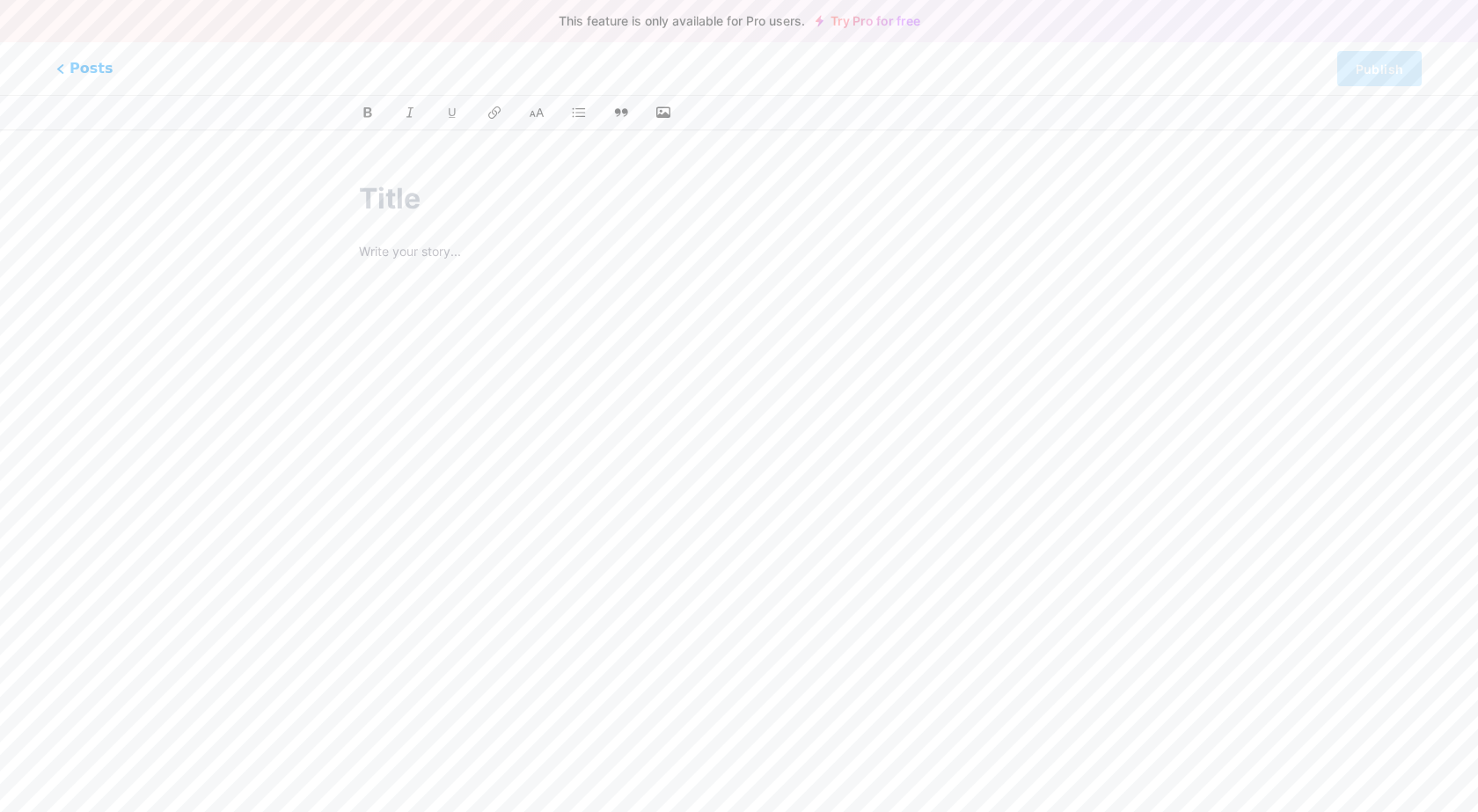
click at [676, 178] on input "text" at bounding box center [739, 199] width 760 height 42
click at [546, 196] on input "text" at bounding box center [739, 199] width 760 height 42
click at [532, 253] on p at bounding box center [739, 254] width 760 height 24
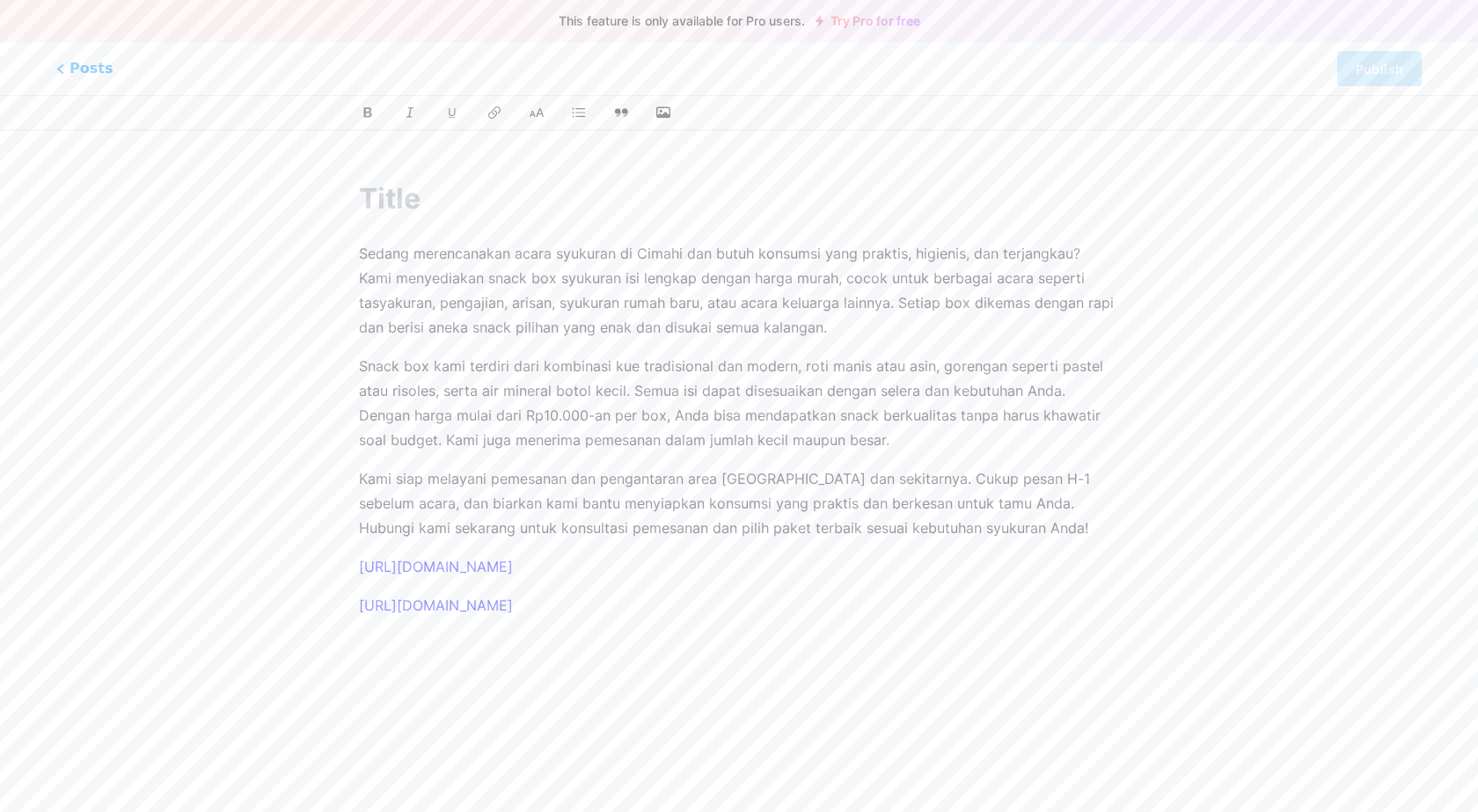
click at [494, 204] on input "text" at bounding box center [739, 199] width 760 height 42
click at [587, 180] on input "text" at bounding box center [739, 199] width 760 height 42
paste input "085624371576, snack box syukuran Cimahi"
type input "085624371576, snack box syukuran Cimahi"
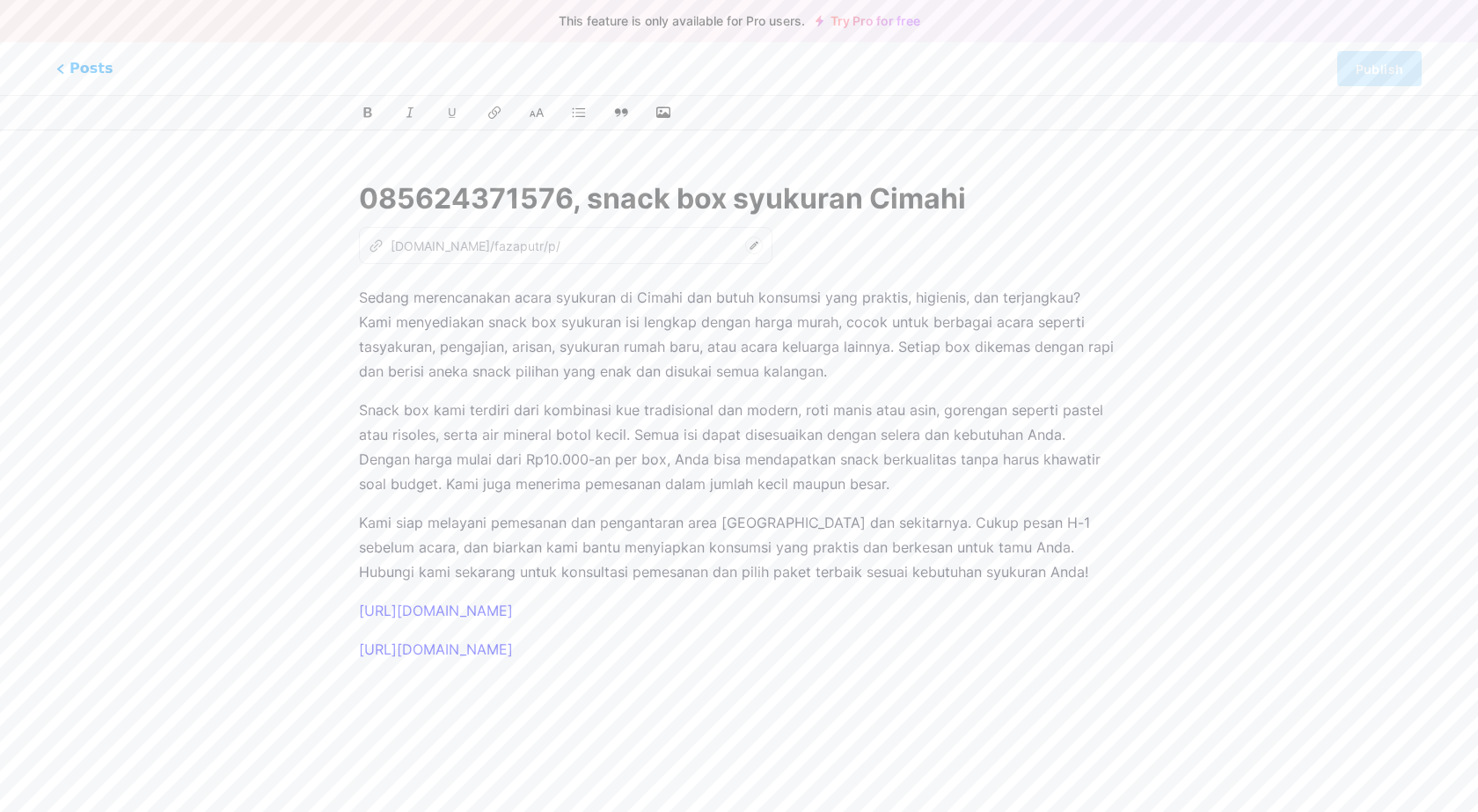
type input "085624371576-snack-box-syukuran-cimahi"
type input "085624371576, snack box syukuran Cimahi"
